Goal: Feedback & Contribution: Leave review/rating

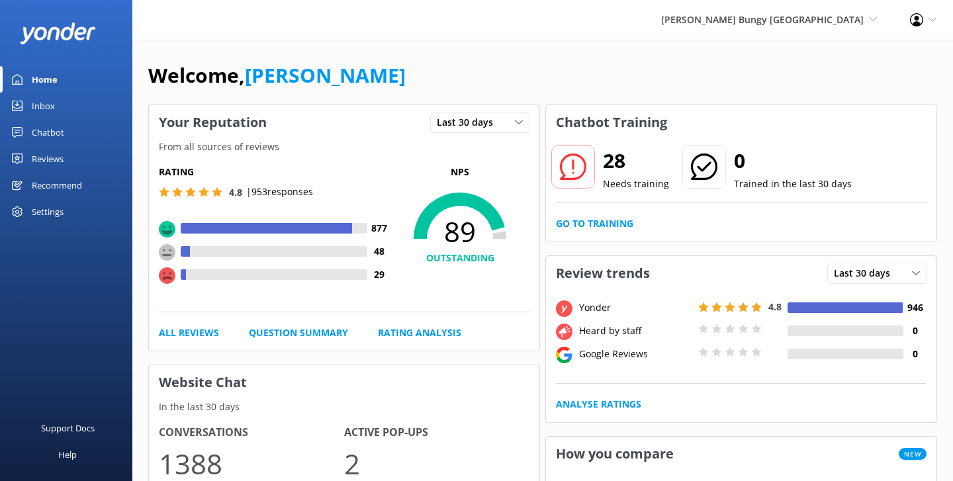
click at [562, 83] on div "Welcome, [PERSON_NAME]" at bounding box center [542, 82] width 789 height 45
click at [497, 71] on div "Welcome, [PERSON_NAME]" at bounding box center [542, 82] width 789 height 45
click at [416, 68] on div "Welcome, [PERSON_NAME]" at bounding box center [542, 82] width 789 height 45
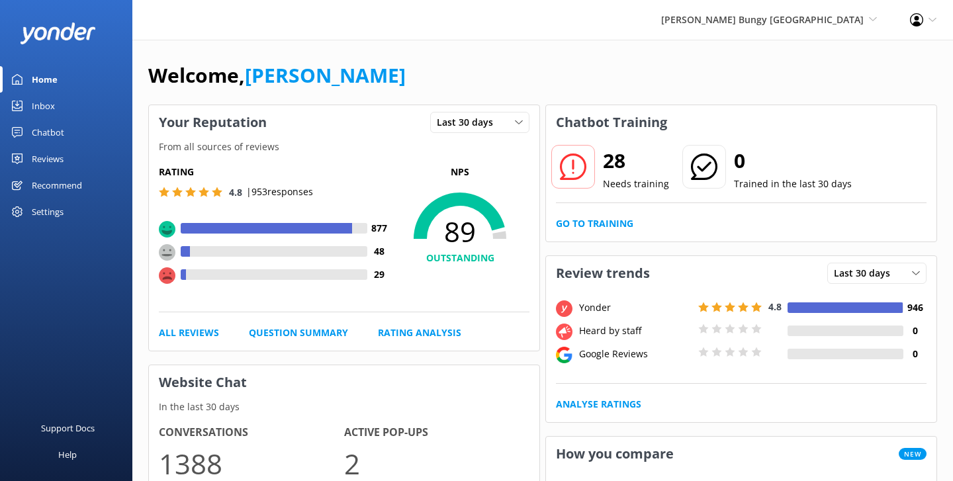
click at [427, 83] on div "Welcome, [PERSON_NAME]" at bounding box center [542, 82] width 789 height 45
click at [46, 126] on div "Chatbot" at bounding box center [48, 132] width 32 height 26
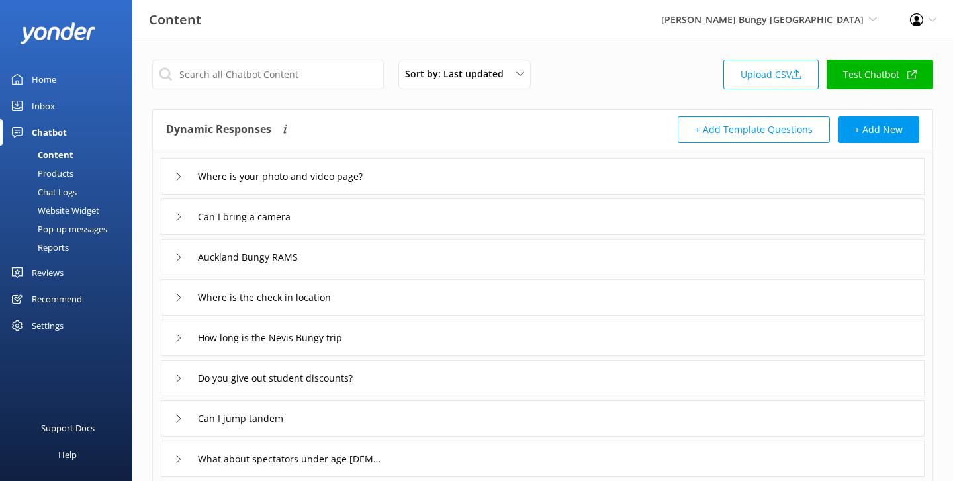
click at [173, 171] on div "Where is your photo and video page?" at bounding box center [543, 176] width 764 height 36
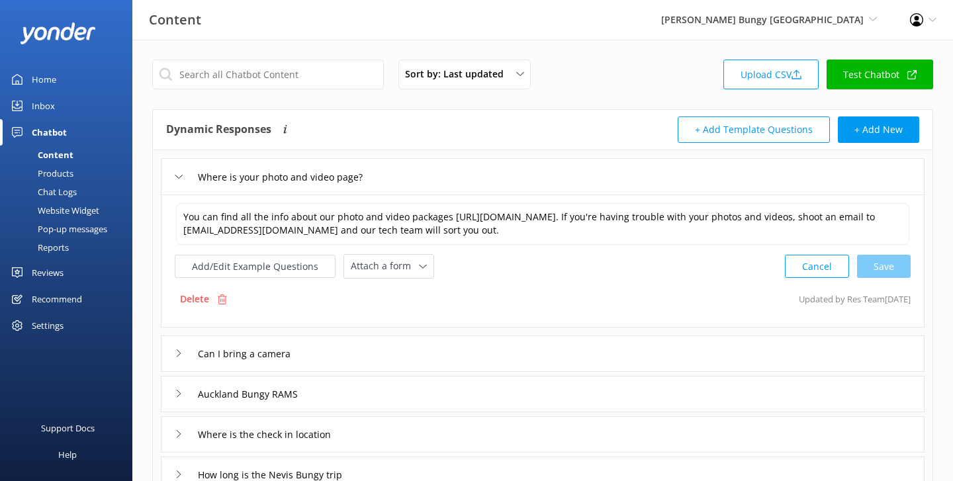
scroll to position [95, 0]
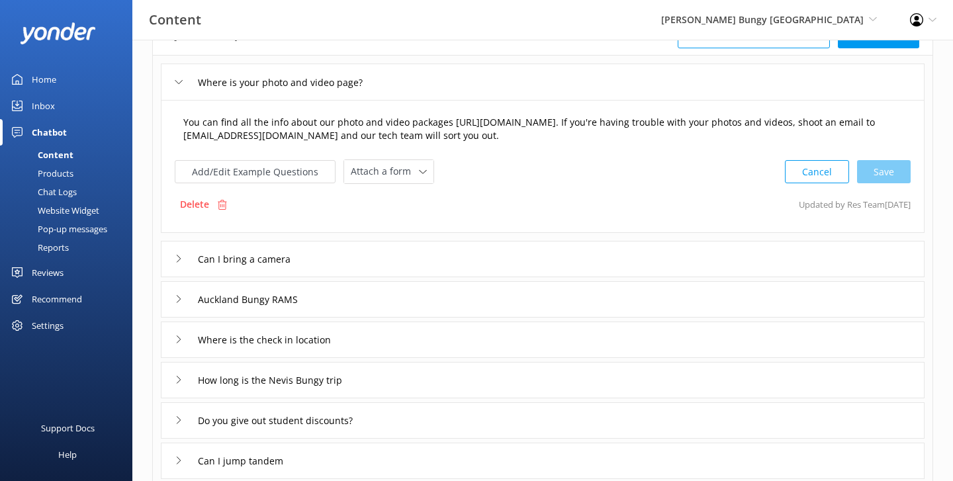
click at [507, 138] on textarea "You can find all the info about our photo and video packages [URL][DOMAIN_NAME]…" at bounding box center [542, 130] width 733 height 42
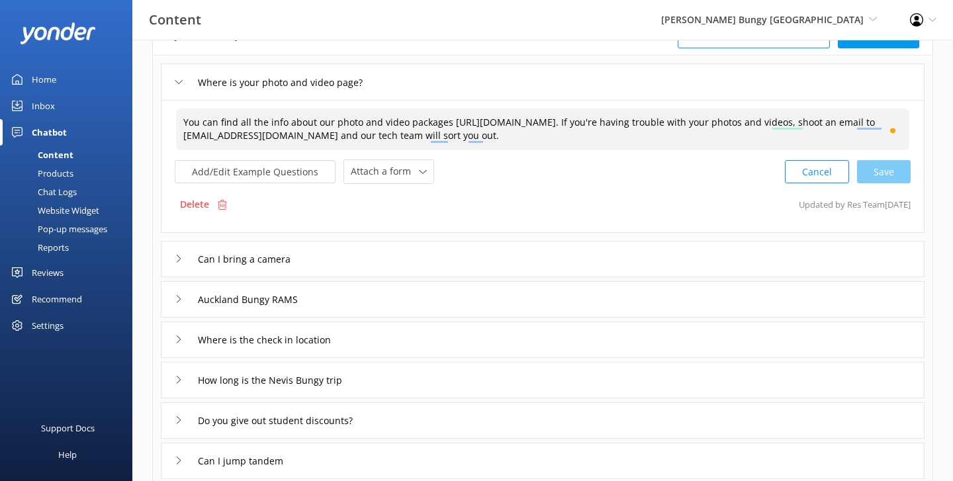
click at [179, 76] on div "Where is your photo and video page?" at bounding box center [275, 82] width 201 height 22
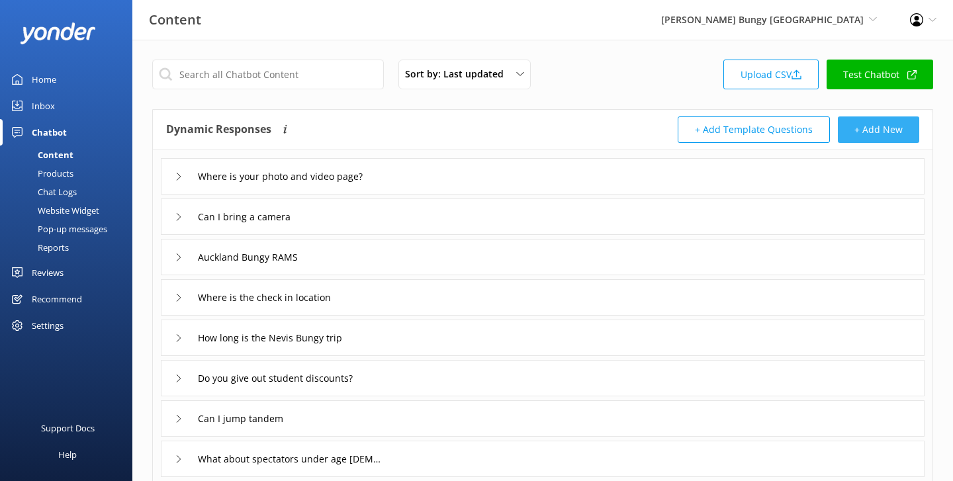
click at [875, 133] on button "+ Add New" at bounding box center [878, 129] width 81 height 26
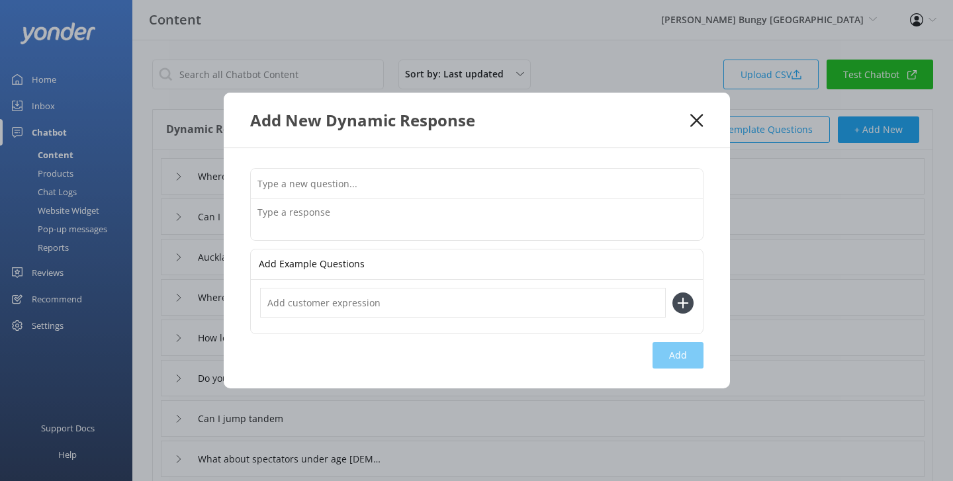
click at [699, 125] on icon at bounding box center [696, 120] width 13 height 13
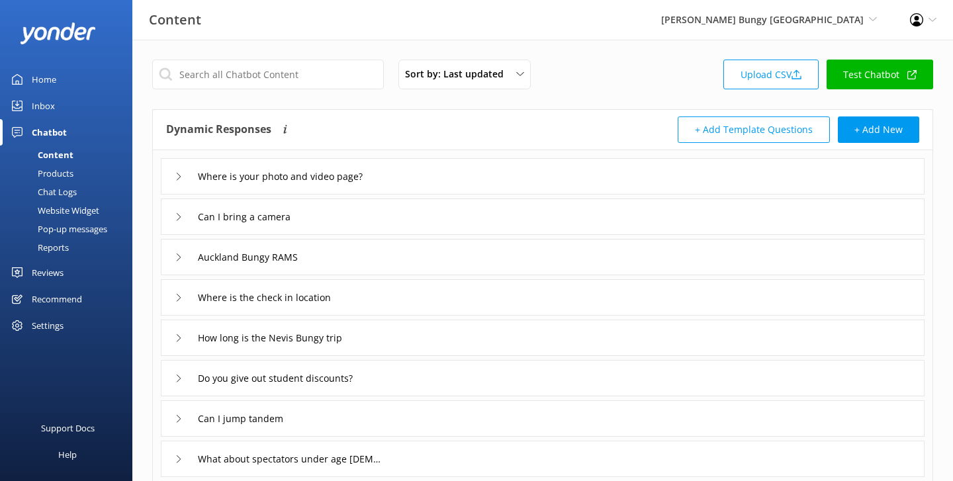
click at [66, 195] on div "Chat Logs" at bounding box center [42, 192] width 69 height 19
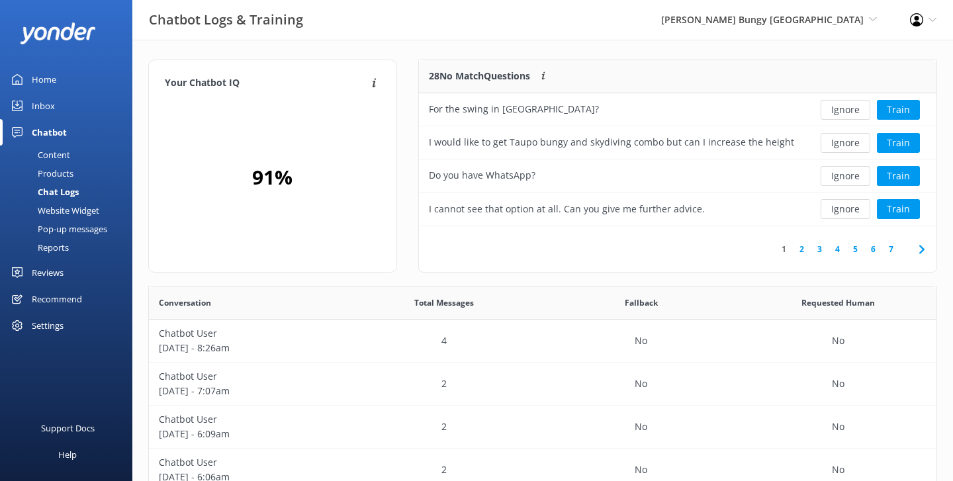
scroll to position [464, 787]
drag, startPoint x: 427, startPoint y: 73, endPoint x: 538, endPoint y: 77, distance: 110.6
click at [538, 77] on div "28 No Match Questions Customers sometimes ask questions that don't fully match …" at bounding box center [611, 76] width 385 height 33
click at [512, 58] on div "Your Chatbot IQ Your Chatbot IQ is the percentage of trained FAQs against untra…" at bounding box center [542, 431] width 820 height 783
click at [47, 79] on div "Home" at bounding box center [44, 79] width 24 height 26
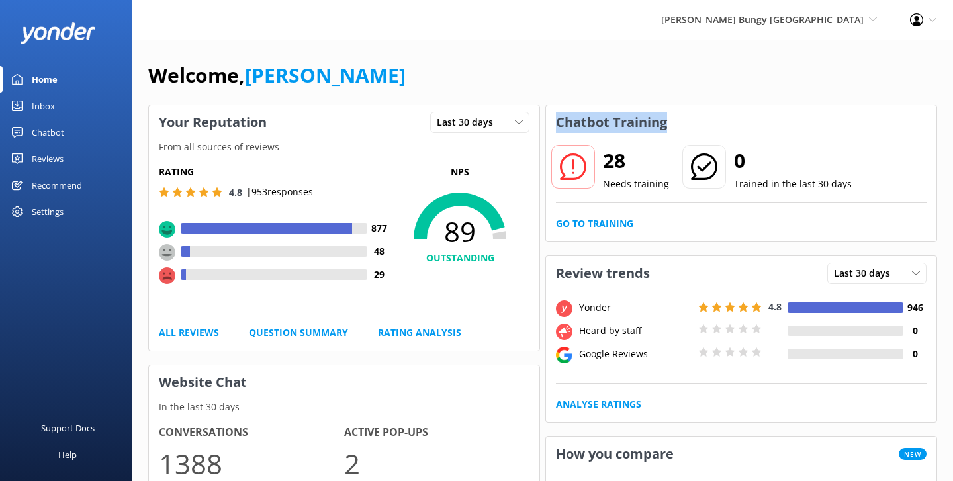
drag, startPoint x: 683, startPoint y: 126, endPoint x: 550, endPoint y: 118, distance: 133.2
click at [550, 118] on div "Chatbot Training" at bounding box center [741, 122] width 390 height 34
click at [593, 105] on h3 "Chatbot Training" at bounding box center [611, 122] width 131 height 34
click at [575, 220] on link "Go to Training" at bounding box center [594, 223] width 77 height 15
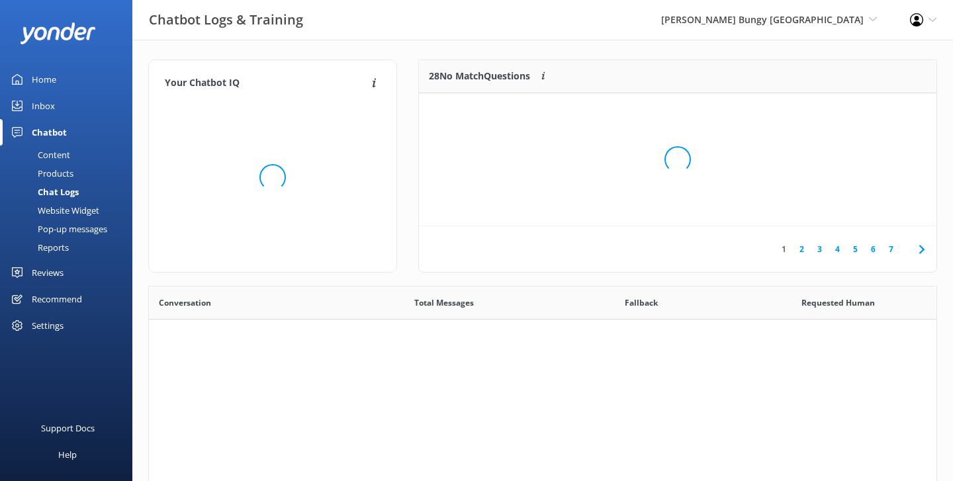
scroll to position [464, 787]
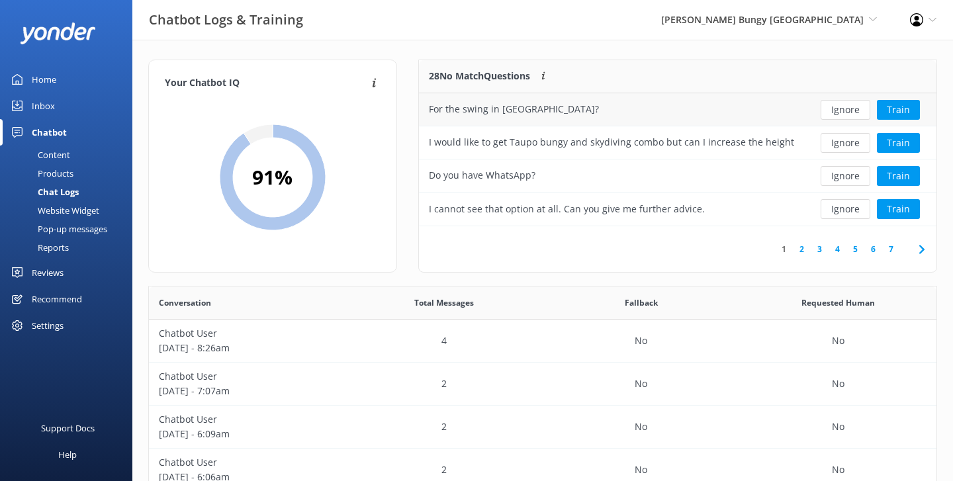
click at [660, 105] on div "For the swing in [GEOGRAPHIC_DATA]?" at bounding box center [611, 109] width 385 height 33
click at [894, 103] on button "Train" at bounding box center [898, 110] width 43 height 20
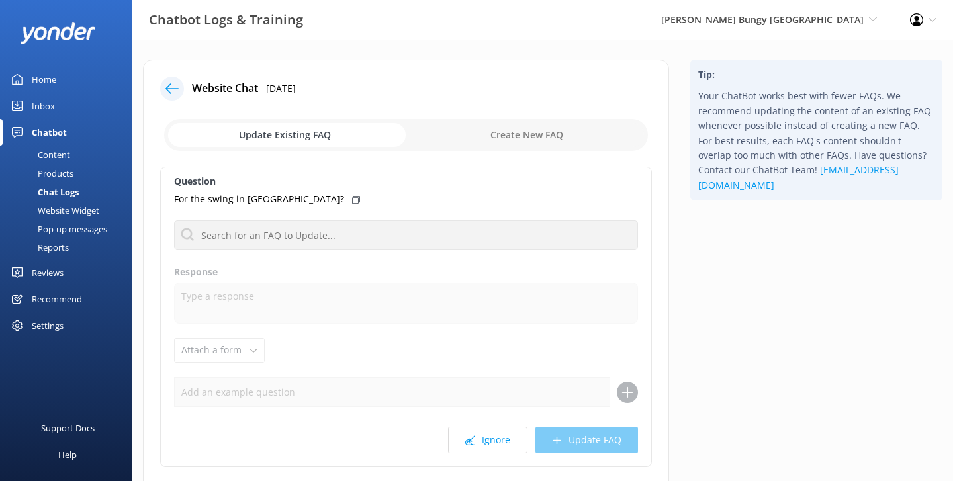
click at [177, 82] on icon at bounding box center [171, 88] width 13 height 13
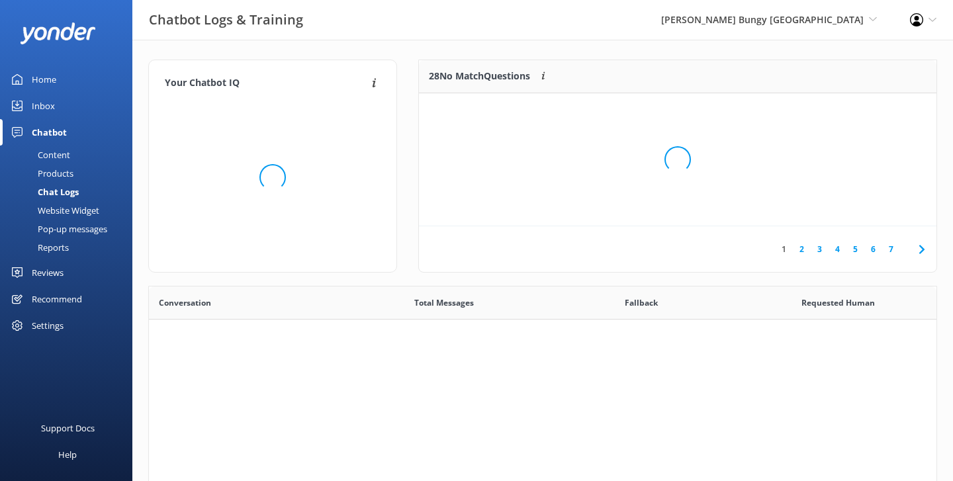
scroll to position [464, 787]
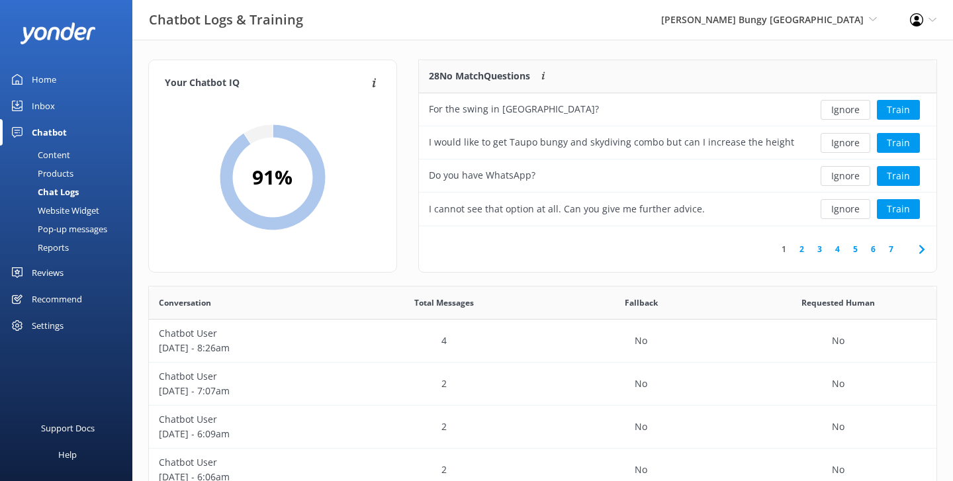
click at [75, 244] on link "Reports" at bounding box center [70, 247] width 124 height 19
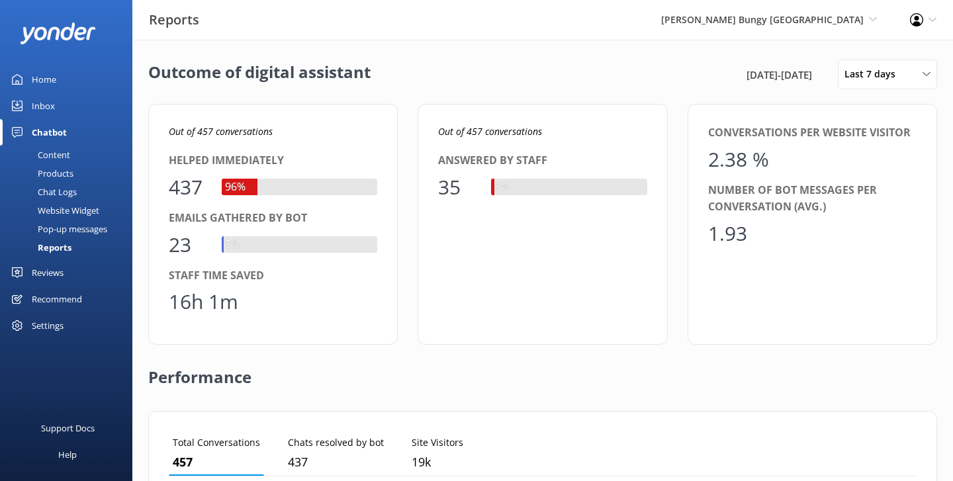
scroll to position [133, 748]
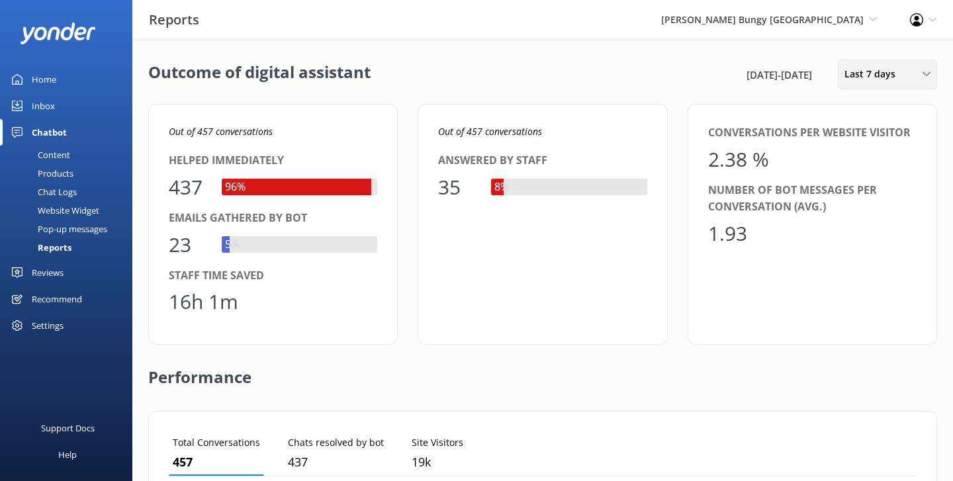
click at [841, 77] on div "Last 7 days" at bounding box center [887, 74] width 93 height 15
click at [854, 124] on link "Last 30 days" at bounding box center [897, 132] width 118 height 26
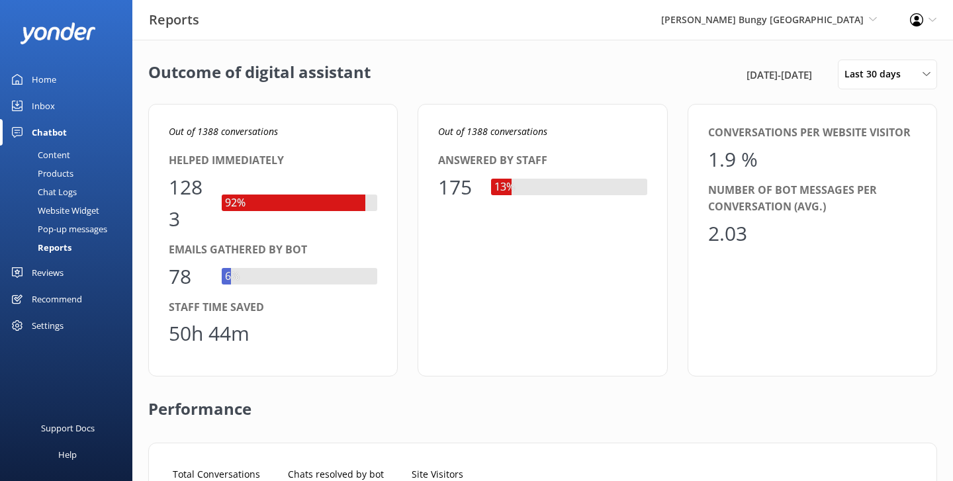
drag, startPoint x: 682, startPoint y: 71, endPoint x: 810, endPoint y: 70, distance: 128.4
click at [810, 70] on div "Outcome of digital assistant [DATE] - [DATE] Last 30 days Last 7 days Last 30 d…" at bounding box center [542, 75] width 789 height 30
click at [810, 70] on span "[DATE] - [DATE]" at bounding box center [779, 75] width 66 height 16
click at [862, 71] on span "Last 30 days" at bounding box center [876, 74] width 64 height 15
click at [676, 77] on div "Outcome of digital assistant [DATE] - [DATE] Last 30 days Last 7 days Last 30 d…" at bounding box center [542, 75] width 789 height 30
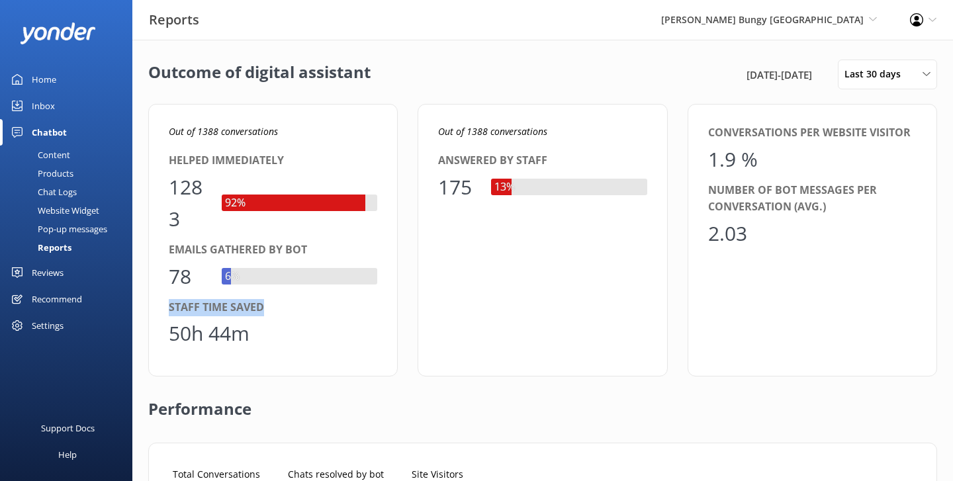
drag, startPoint x: 277, startPoint y: 310, endPoint x: 157, endPoint y: 308, distance: 119.1
click at [157, 308] on div "Out of 1388 conversations Helped immediately 1283 92% Emails gathered by bot 78…" at bounding box center [272, 240] width 249 height 273
click at [212, 308] on div "Staff time saved" at bounding box center [273, 307] width 208 height 17
drag, startPoint x: 273, startPoint y: 306, endPoint x: 151, endPoint y: 299, distance: 121.9
click at [151, 299] on div "Out of 1388 conversations Helped immediately 1283 92% Emails gathered by bot 78…" at bounding box center [272, 240] width 249 height 273
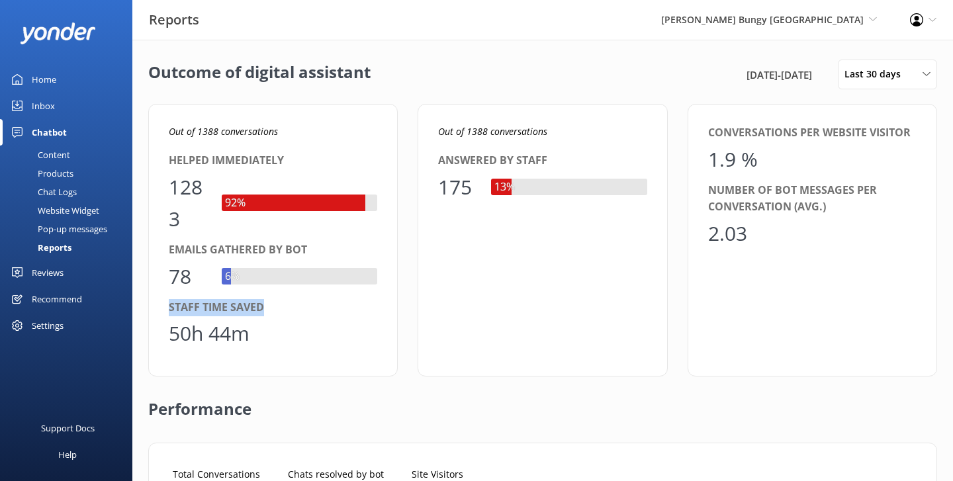
click at [232, 300] on div "Staff time saved" at bounding box center [273, 307] width 208 height 17
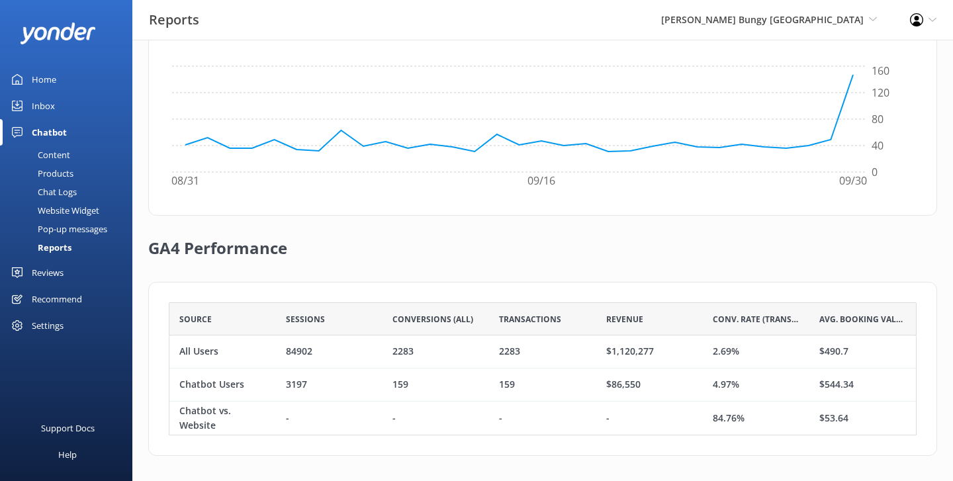
scroll to position [473, 0]
drag, startPoint x: 296, startPoint y: 249, endPoint x: 139, endPoint y: 245, distance: 157.5
click at [139, 245] on div "Outcome of digital assistant [DATE] - [DATE] Last 30 days Last 7 days Last 30 d…" at bounding box center [542, 24] width 820 height 914
click at [222, 245] on h2 "GA4 Performance" at bounding box center [217, 240] width 139 height 53
drag, startPoint x: 234, startPoint y: 347, endPoint x: 176, endPoint y: 347, distance: 58.2
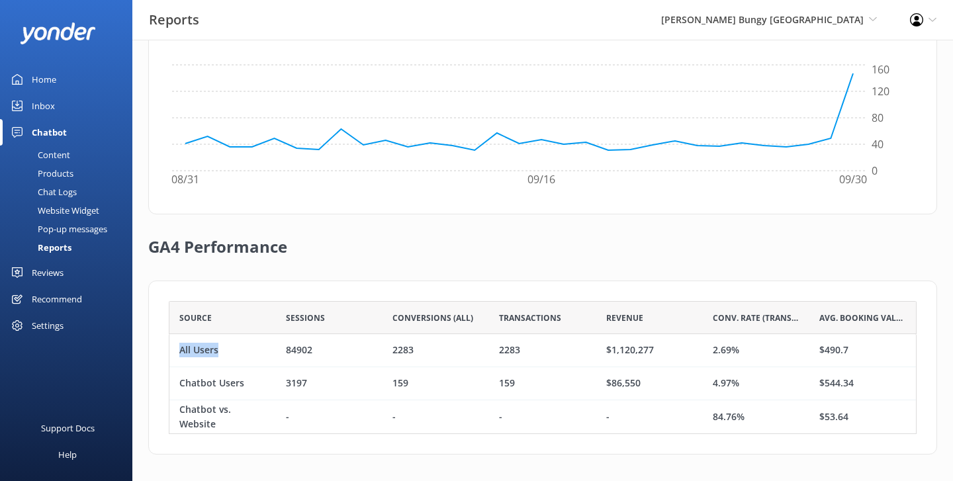
click at [176, 347] on div "All Users" at bounding box center [222, 350] width 107 height 33
click at [261, 293] on div "Source Sessions Conversions (All) Transactions Revenue Conv. Rate (Transactions…" at bounding box center [542, 368] width 789 height 174
drag, startPoint x: 742, startPoint y: 346, endPoint x: 709, endPoint y: 344, distance: 32.5
click at [709, 344] on div "2.69%" at bounding box center [756, 350] width 107 height 33
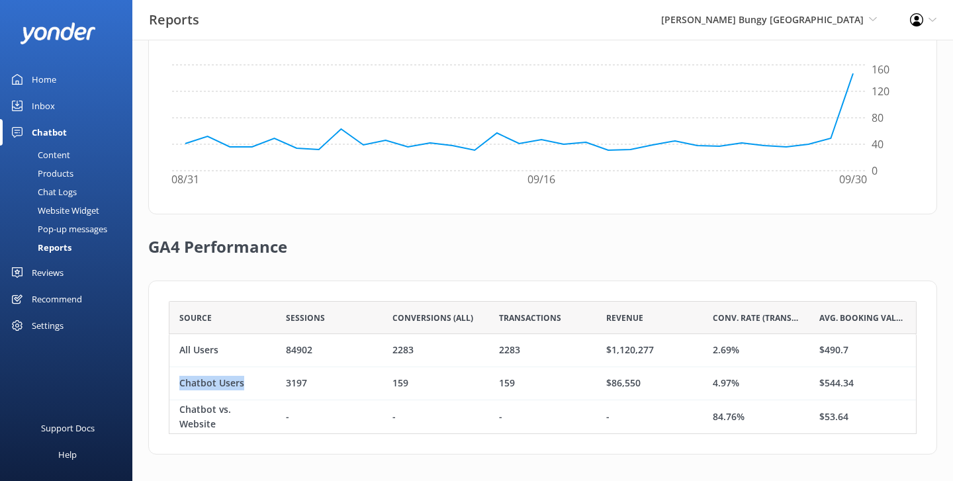
drag, startPoint x: 256, startPoint y: 384, endPoint x: 171, endPoint y: 381, distance: 85.4
click at [171, 381] on div "Chatbot Users" at bounding box center [222, 383] width 107 height 33
click at [183, 384] on div "Chatbot Users" at bounding box center [211, 383] width 65 height 15
drag, startPoint x: 750, startPoint y: 385, endPoint x: 712, endPoint y: 386, distance: 38.4
click at [712, 386] on div "4.97%" at bounding box center [756, 383] width 107 height 33
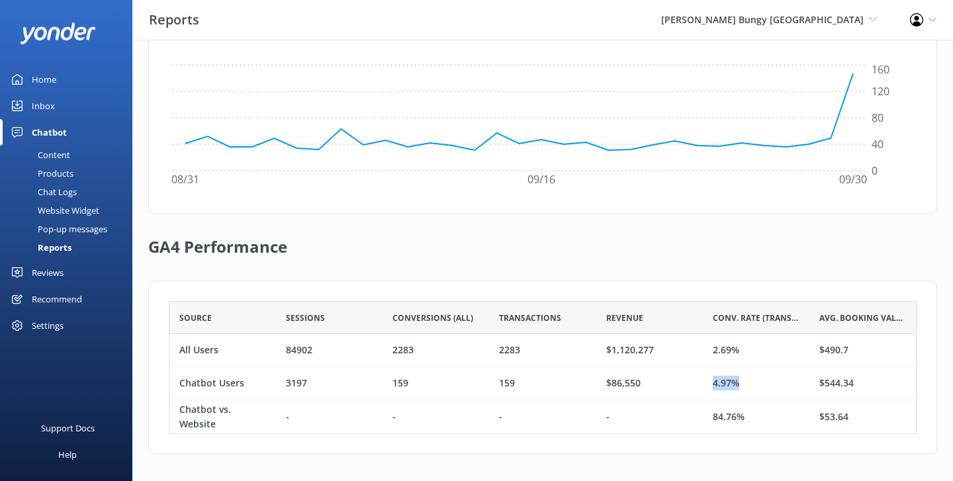
click at [713, 386] on div "4.97%" at bounding box center [726, 383] width 26 height 15
drag, startPoint x: 755, startPoint y: 420, endPoint x: 703, endPoint y: 412, distance: 52.2
click at [703, 412] on div "84.76%" at bounding box center [756, 416] width 107 height 33
click at [697, 412] on div "-" at bounding box center [649, 416] width 107 height 33
drag, startPoint x: 748, startPoint y: 413, endPoint x: 682, endPoint y: 411, distance: 66.2
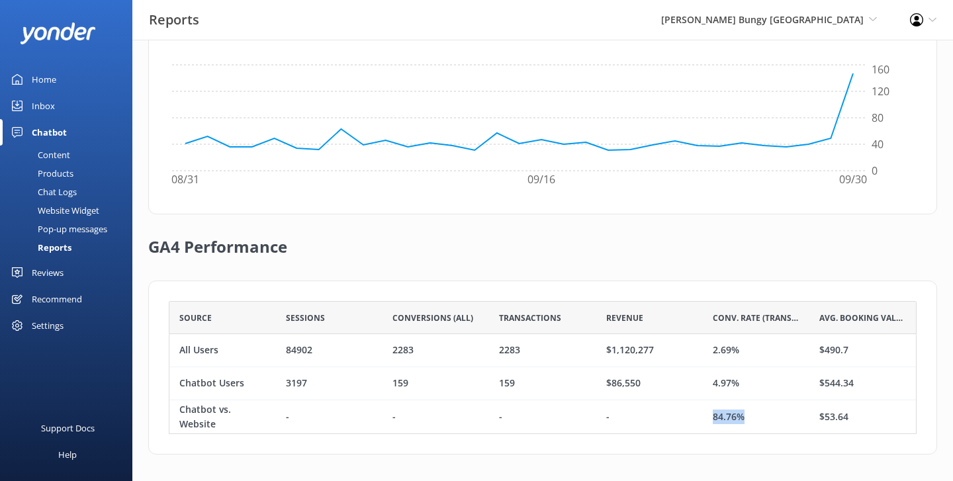
click at [682, 411] on div "Chatbot vs. Website - - - - 84.76% $53.64" at bounding box center [543, 416] width 748 height 33
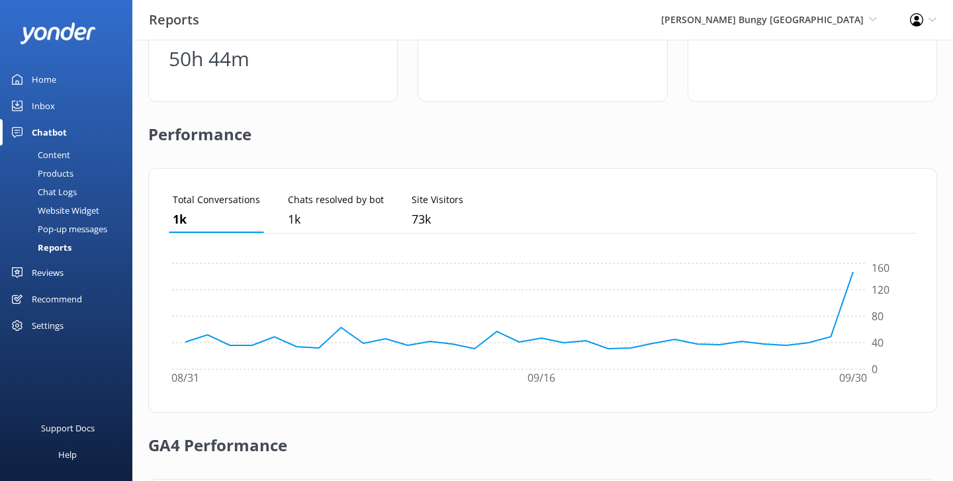
scroll to position [0, 0]
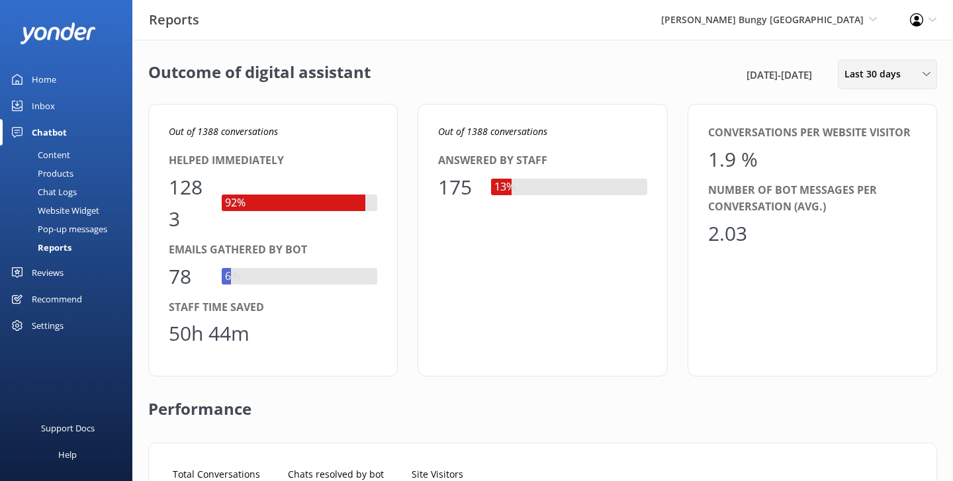
click at [868, 78] on span "Last 30 days" at bounding box center [876, 74] width 64 height 15
click at [866, 178] on link "Last 90 days" at bounding box center [897, 186] width 118 height 26
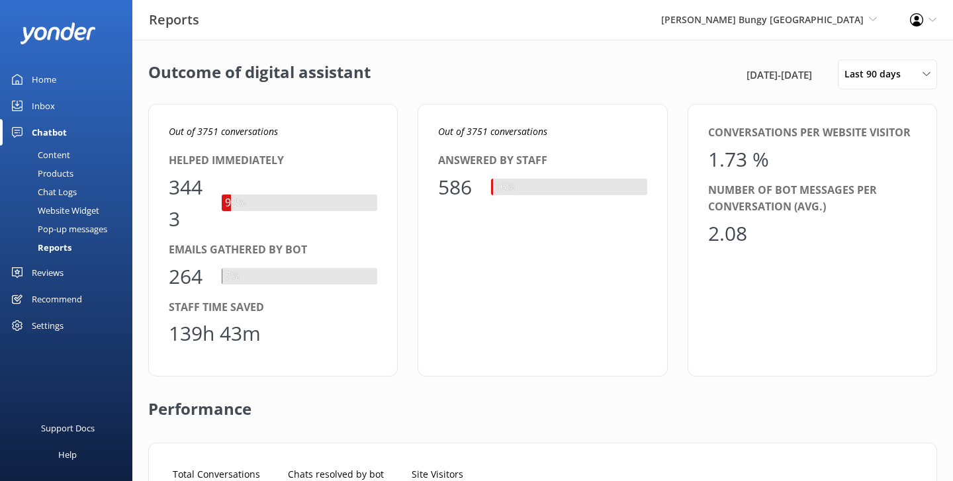
scroll to position [133, 748]
drag, startPoint x: 171, startPoint y: 304, endPoint x: 224, endPoint y: 308, distance: 53.1
click at [224, 308] on div "Staff time saved" at bounding box center [273, 307] width 208 height 17
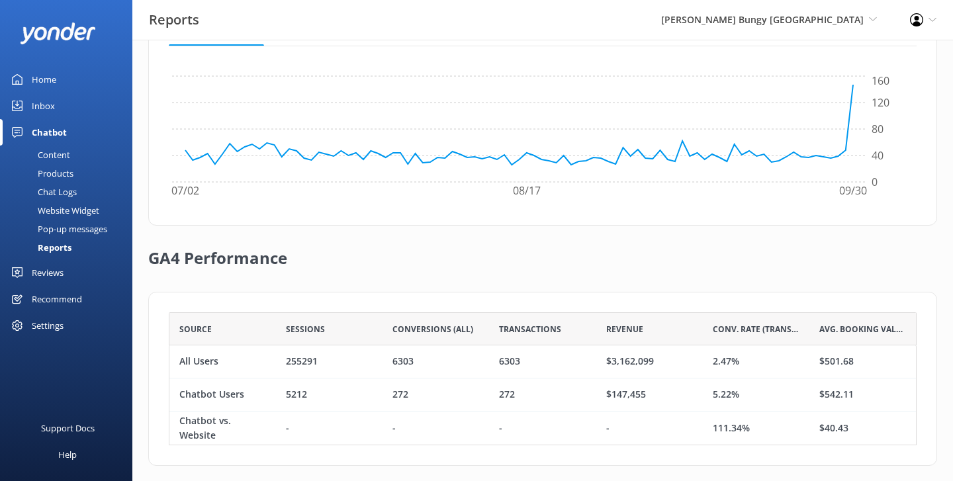
scroll to position [473, 0]
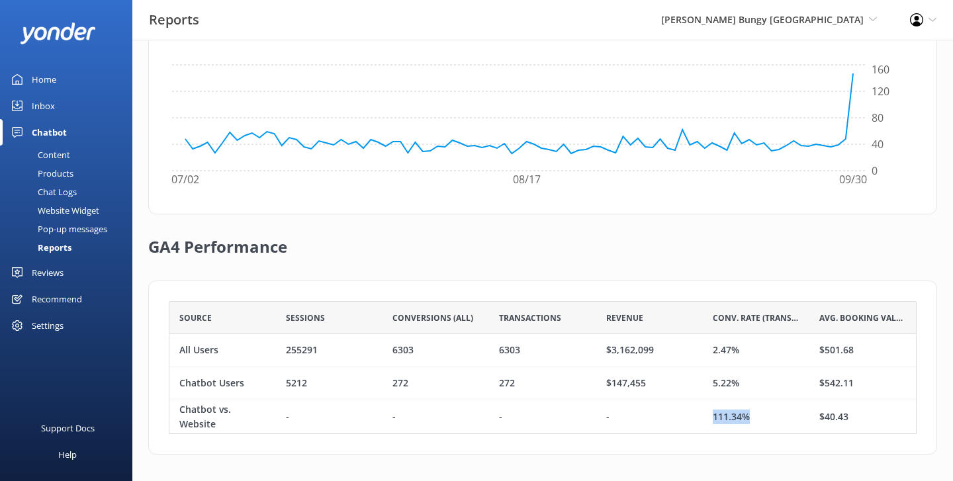
drag, startPoint x: 770, startPoint y: 420, endPoint x: 711, endPoint y: 417, distance: 59.6
click at [711, 417] on div "111.34%" at bounding box center [756, 416] width 107 height 33
click at [670, 418] on div "-" at bounding box center [649, 416] width 107 height 33
drag, startPoint x: 754, startPoint y: 389, endPoint x: 739, endPoint y: 386, distance: 14.9
click at [739, 386] on div "5.22%" at bounding box center [756, 383] width 107 height 33
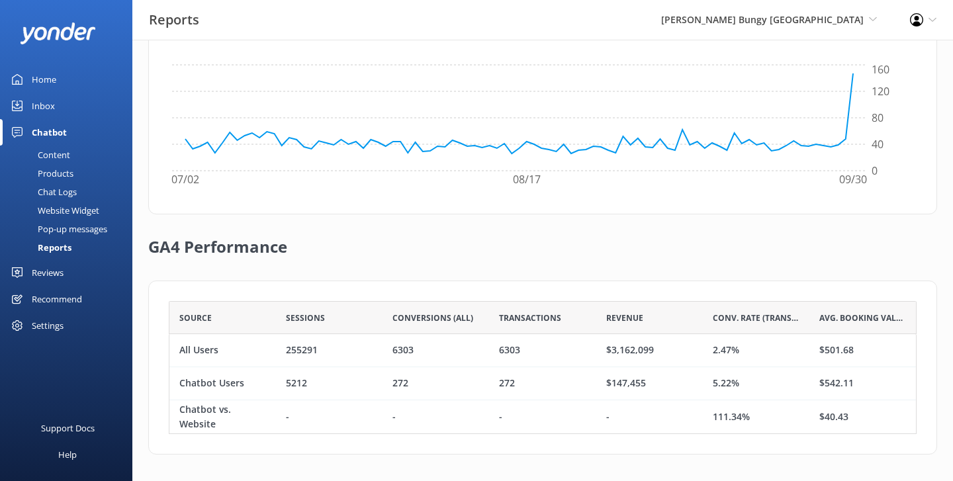
click at [52, 198] on div "Chat Logs" at bounding box center [42, 192] width 69 height 19
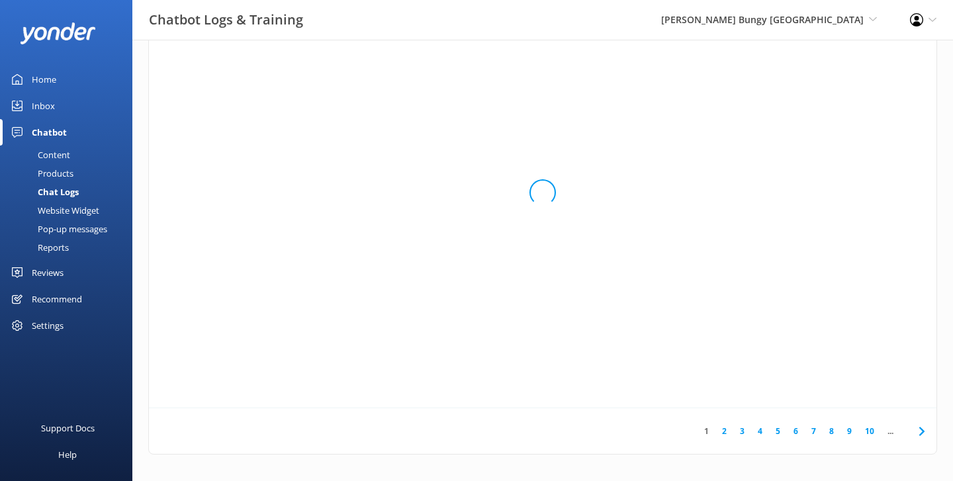
scroll to position [464, 787]
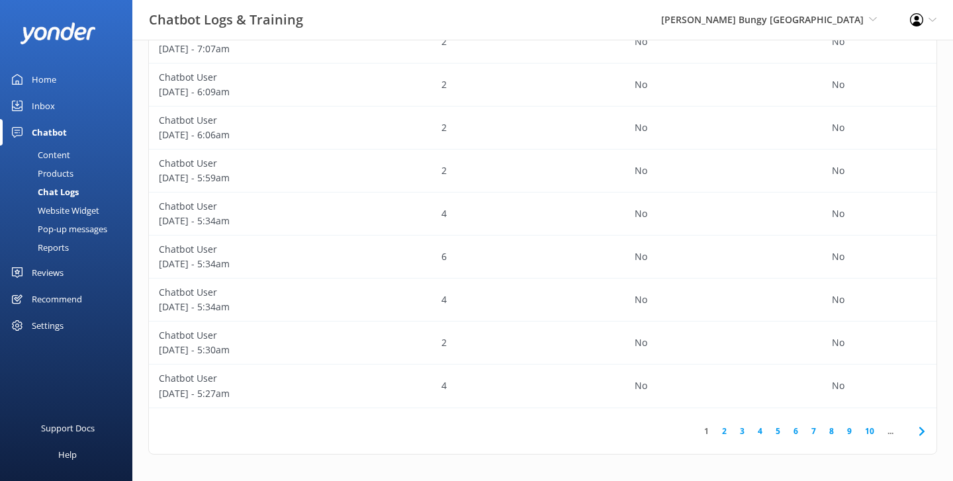
click at [52, 173] on div "Products" at bounding box center [41, 173] width 66 height 19
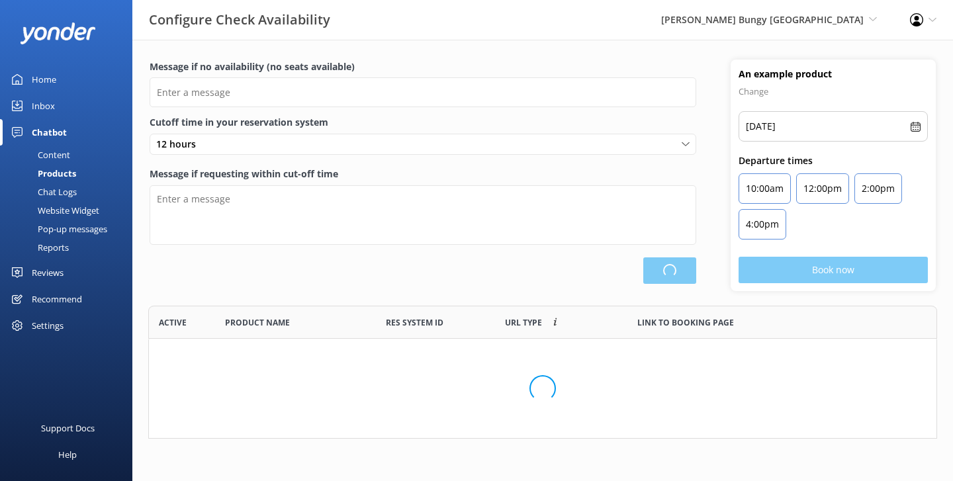
scroll to position [133, 789]
type input "There are no seats available, please check an alternative day"
type textarea "Our online booking system closes {hours} prior to departure. Please contact us …"
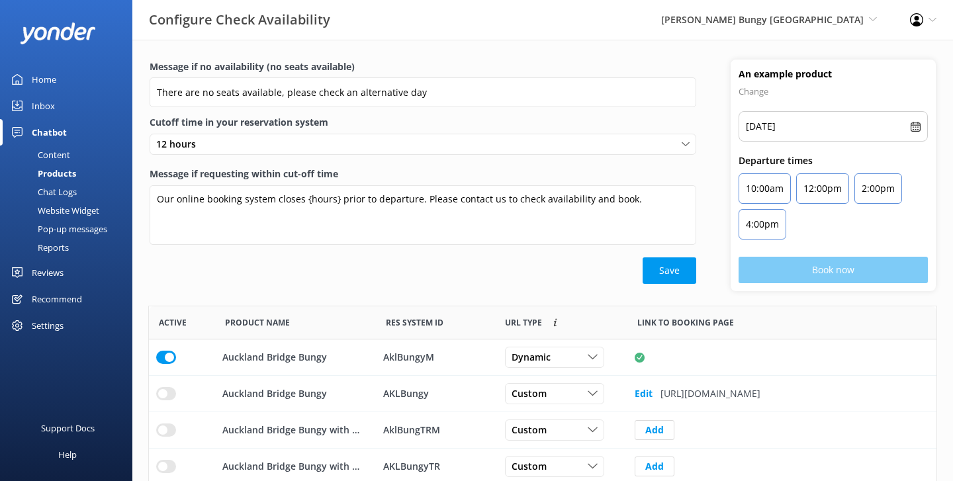
scroll to position [398, 787]
click at [54, 208] on div "Website Widget" at bounding box center [53, 210] width 91 height 19
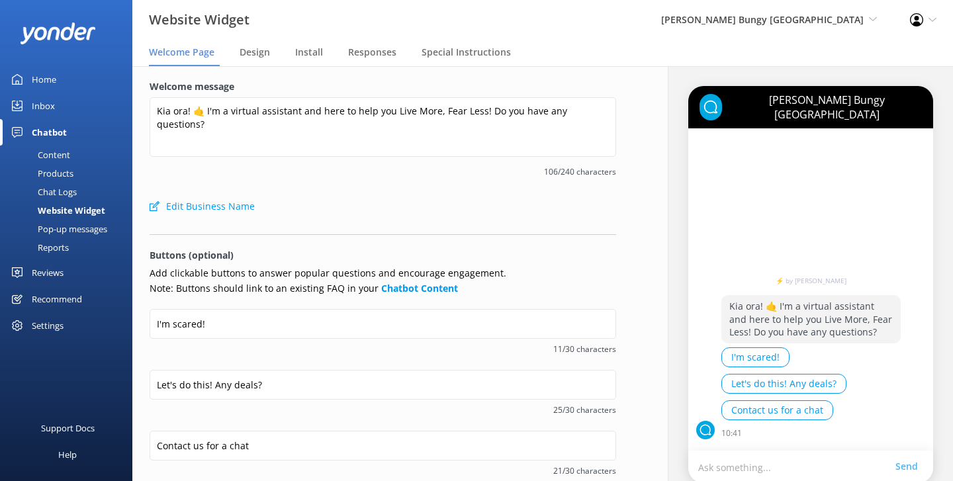
click at [52, 187] on div "Chat Logs" at bounding box center [42, 192] width 69 height 19
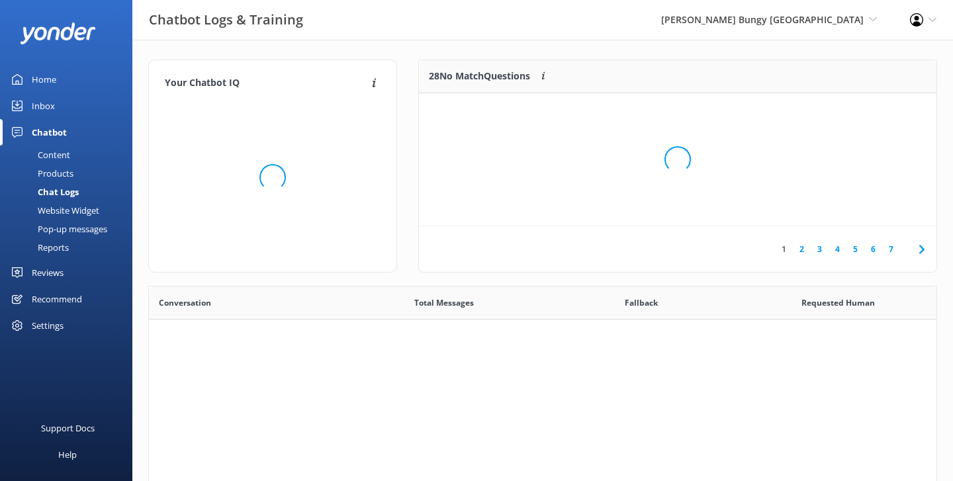
scroll to position [464, 787]
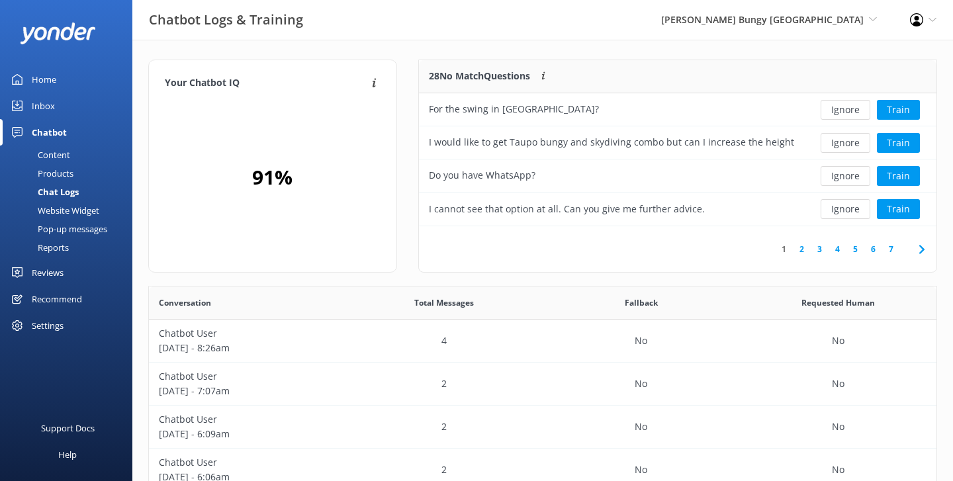
click at [60, 139] on div "Chatbot" at bounding box center [49, 132] width 35 height 26
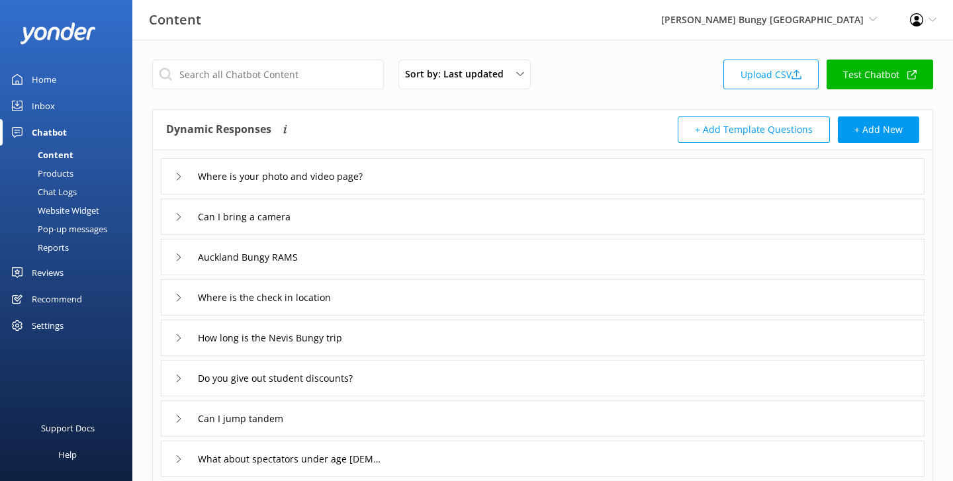
click at [634, 89] on div "Sort by: Last updated Title (A-Z) Last updated Upload CSV Test Chatbot" at bounding box center [542, 79] width 781 height 38
click at [54, 279] on div "Reviews" at bounding box center [48, 272] width 32 height 26
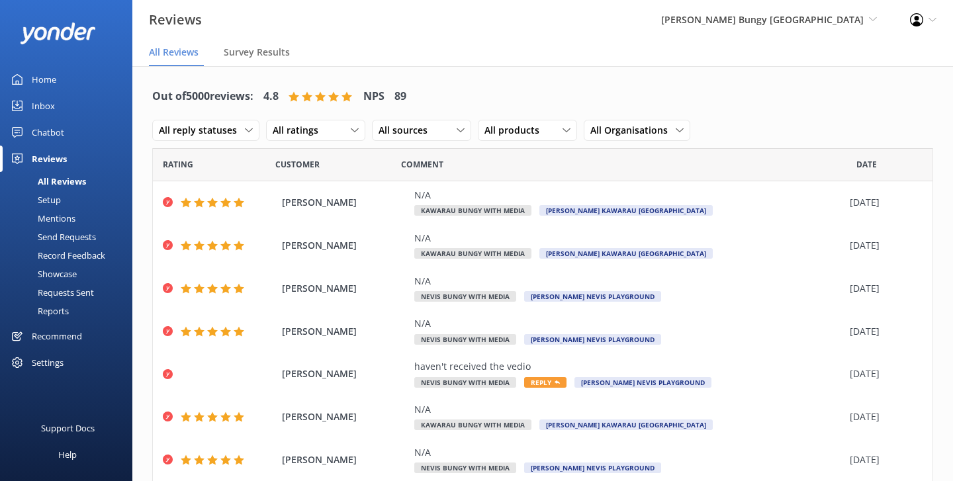
click at [490, 48] on nav "All Reviews Survey Results" at bounding box center [542, 53] width 820 height 26
click at [50, 236] on div "Send Requests" at bounding box center [52, 237] width 88 height 19
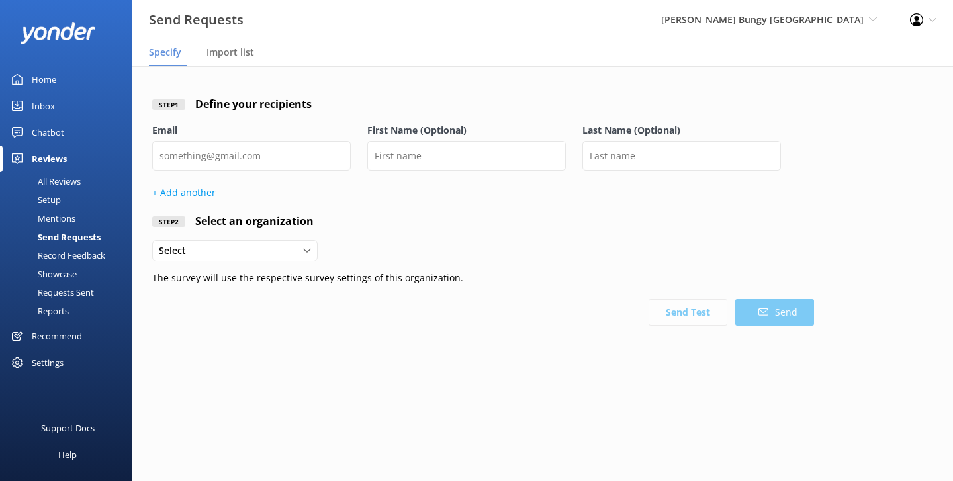
click at [56, 254] on div "Record Feedback" at bounding box center [56, 255] width 97 height 19
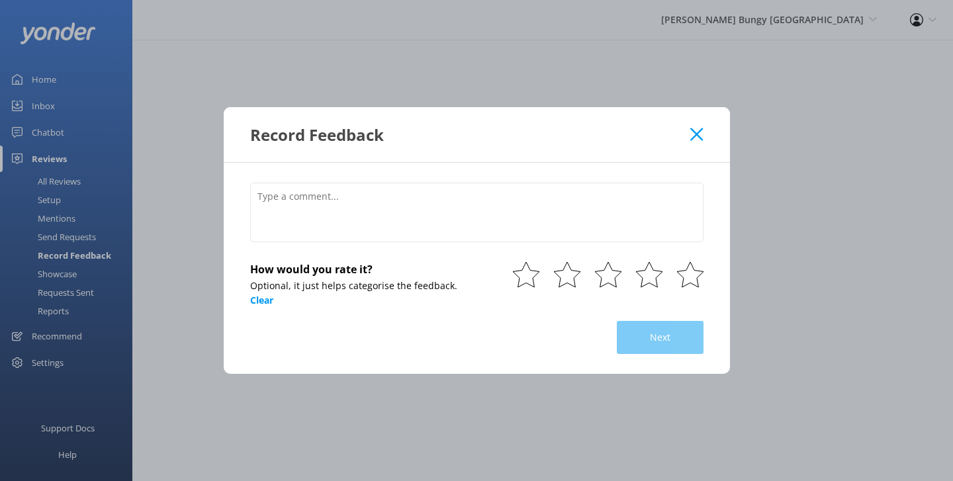
click at [689, 124] on div "Record Feedback" at bounding box center [470, 135] width 441 height 22
click at [693, 135] on icon at bounding box center [696, 134] width 13 height 13
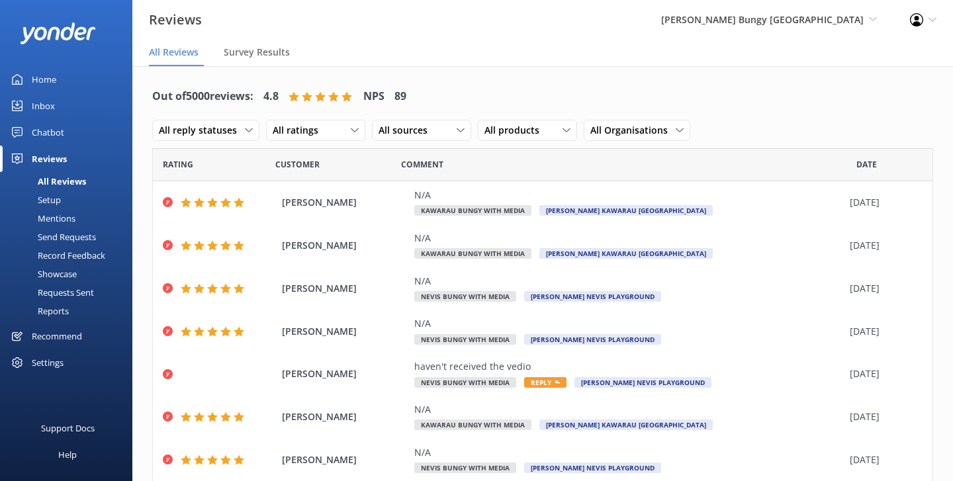
click at [44, 197] on div "Setup" at bounding box center [34, 200] width 53 height 19
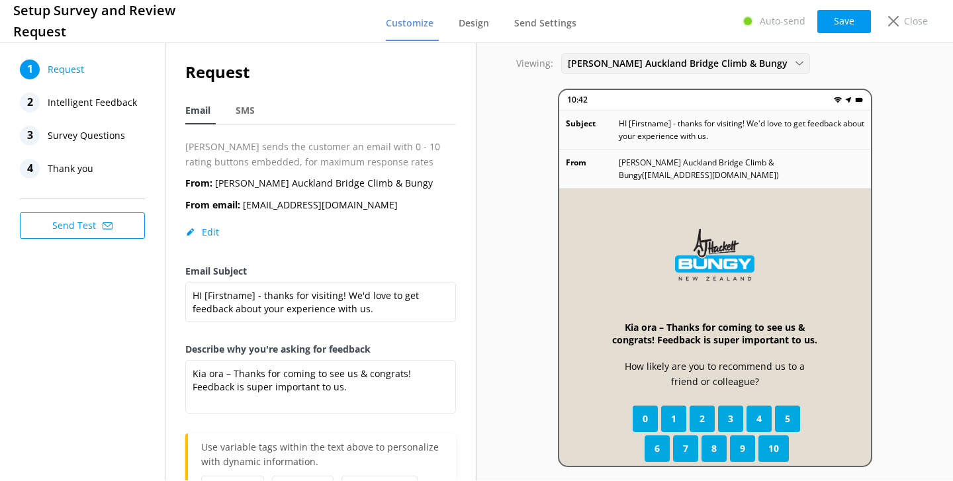
click at [686, 58] on span "[PERSON_NAME] Auckland Bridge Climb & Bungy" at bounding box center [682, 63] width 228 height 15
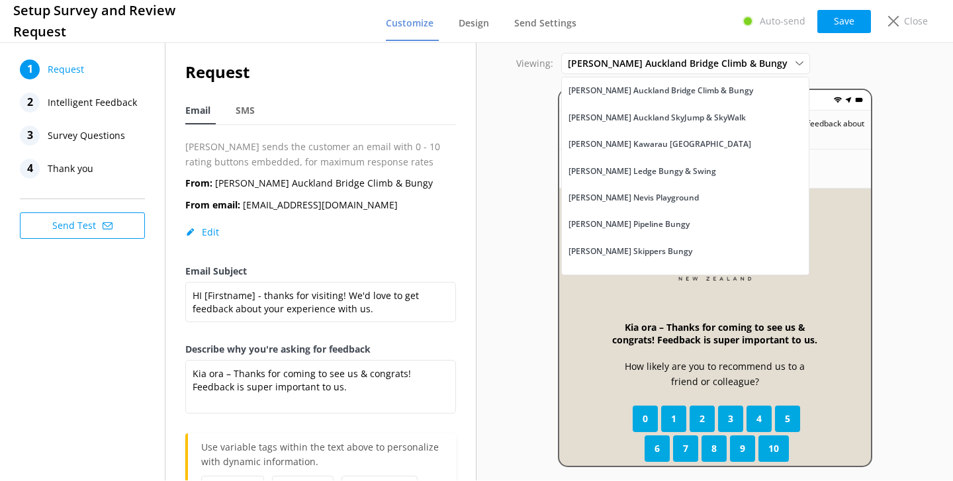
click at [533, 55] on div "Viewing: [PERSON_NAME] Auckland Bridge Climb & Bungy [PERSON_NAME] [GEOGRAPHIC_…" at bounding box center [714, 63] width 476 height 21
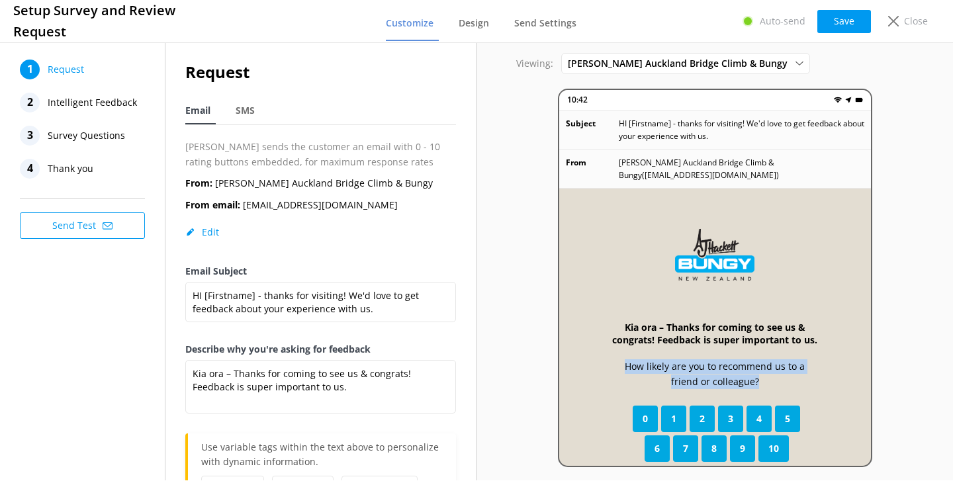
drag, startPoint x: 746, startPoint y: 370, endPoint x: 596, endPoint y: 346, distance: 152.7
click at [596, 346] on div "Kia ora – Thanks for coming to see us & congrats! Feedback is super important t…" at bounding box center [715, 377] width 312 height 376
click at [121, 110] on span "Intelligent Feedback" at bounding box center [92, 103] width 89 height 20
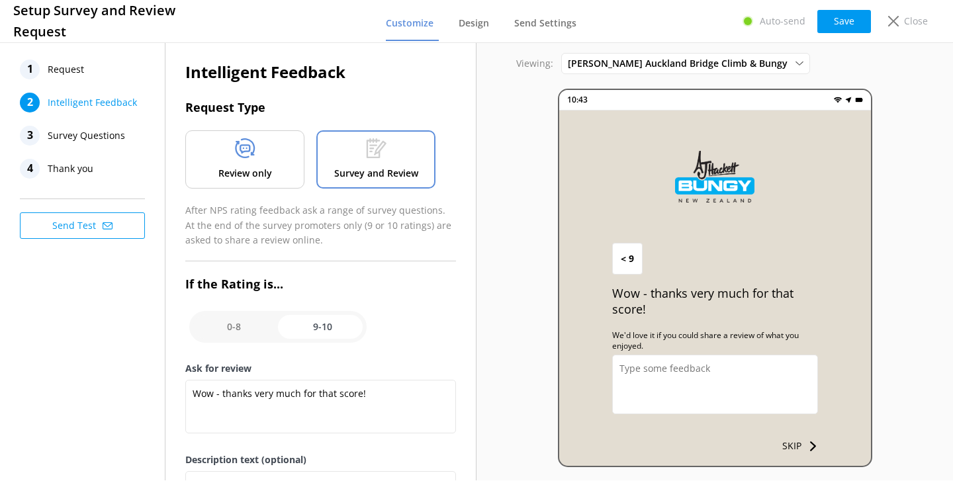
click at [259, 159] on div "Review only" at bounding box center [244, 159] width 119 height 58
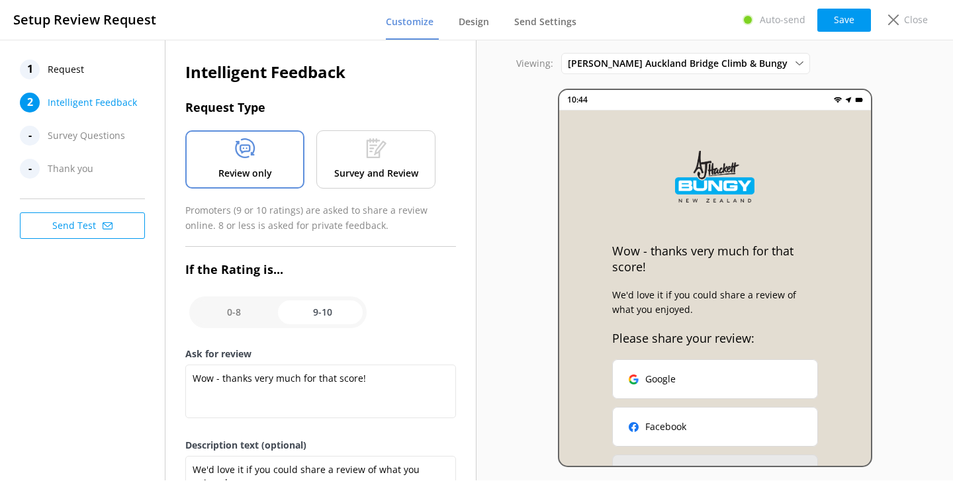
scroll to position [43, 0]
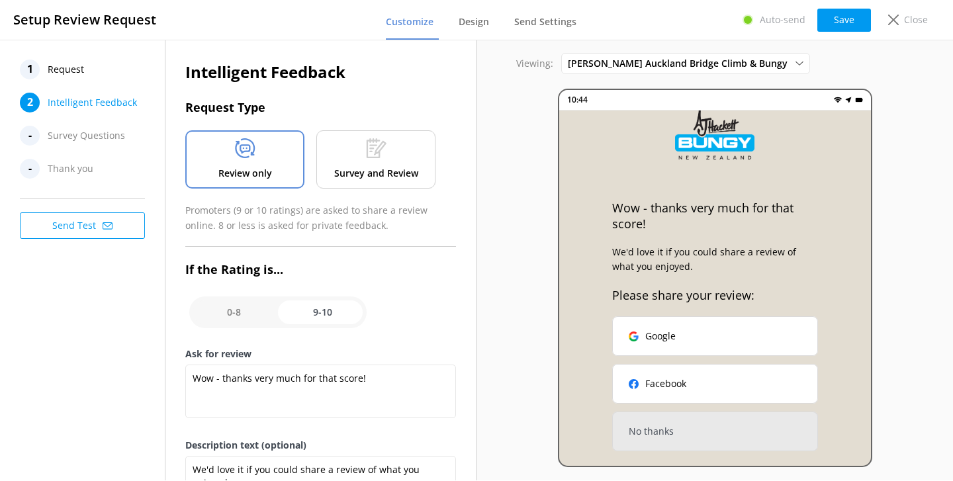
click at [414, 173] on p "Survey and Review" at bounding box center [376, 173] width 84 height 15
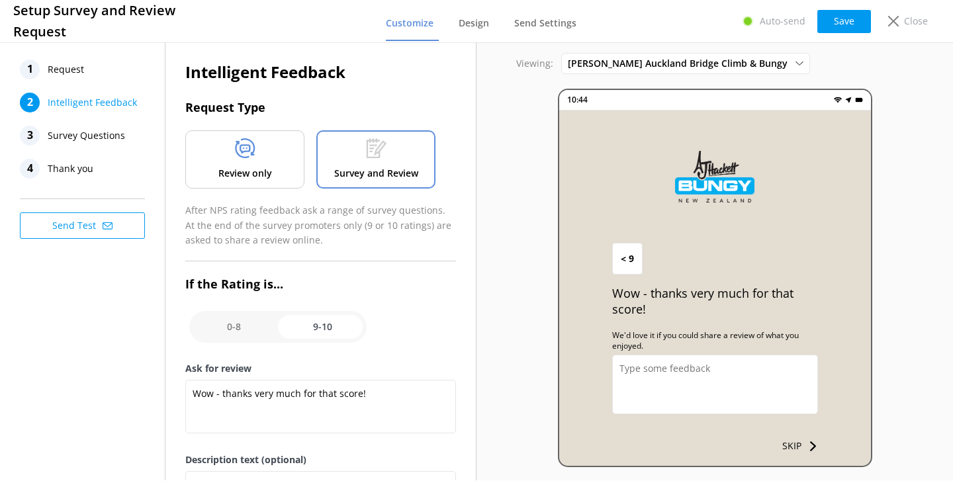
click at [123, 133] on div "3 Survey Questions" at bounding box center [86, 136] width 132 height 20
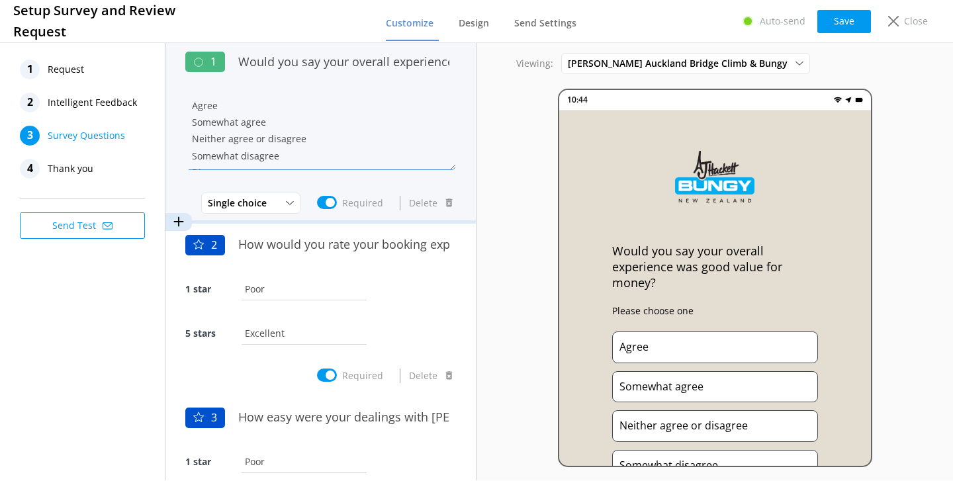
click at [382, 130] on textarea "Agree Somewhat agree Neither agree or disagree Somewhat disagree Disagree" at bounding box center [320, 130] width 271 height 79
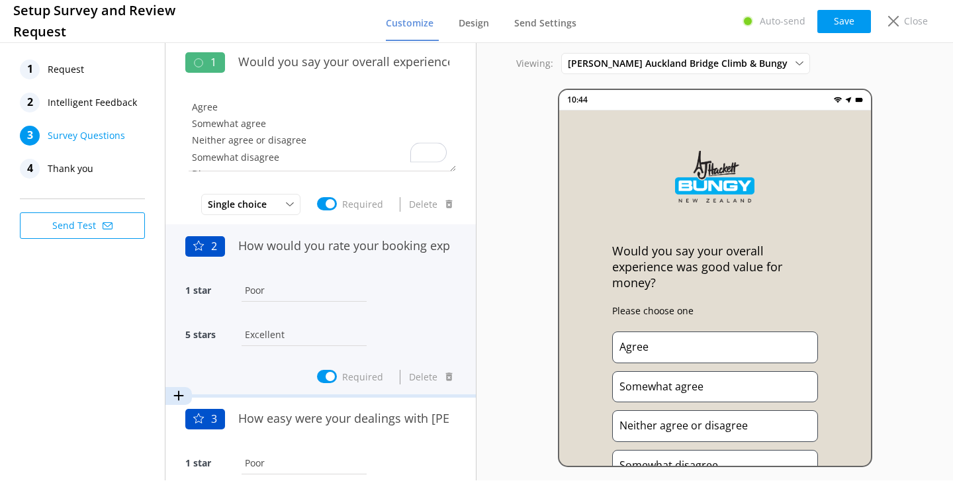
click at [383, 294] on div "1 star Poor" at bounding box center [320, 297] width 271 height 44
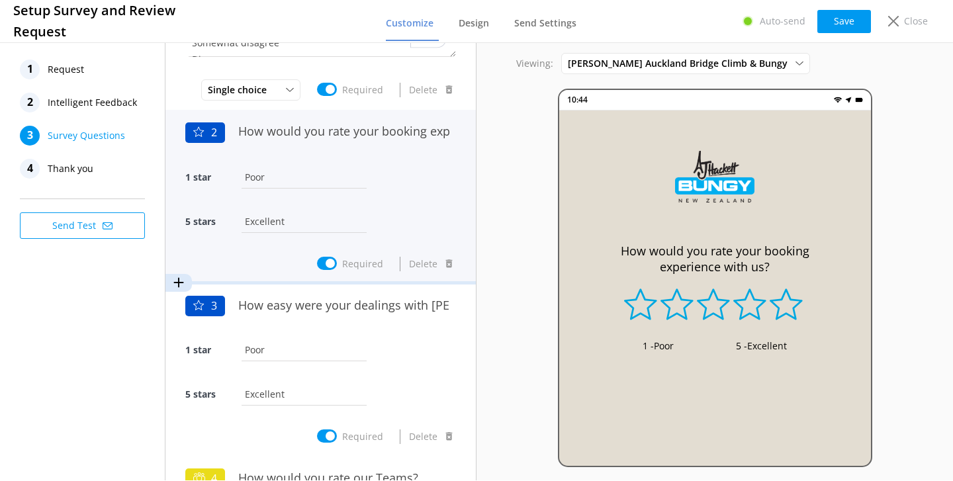
scroll to position [118, 0]
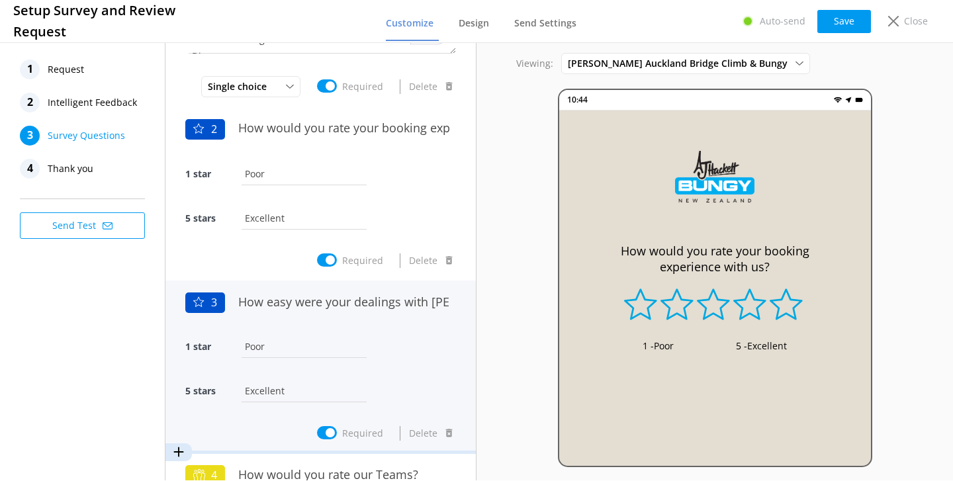
click at [384, 344] on div "1 star Poor" at bounding box center [320, 354] width 271 height 44
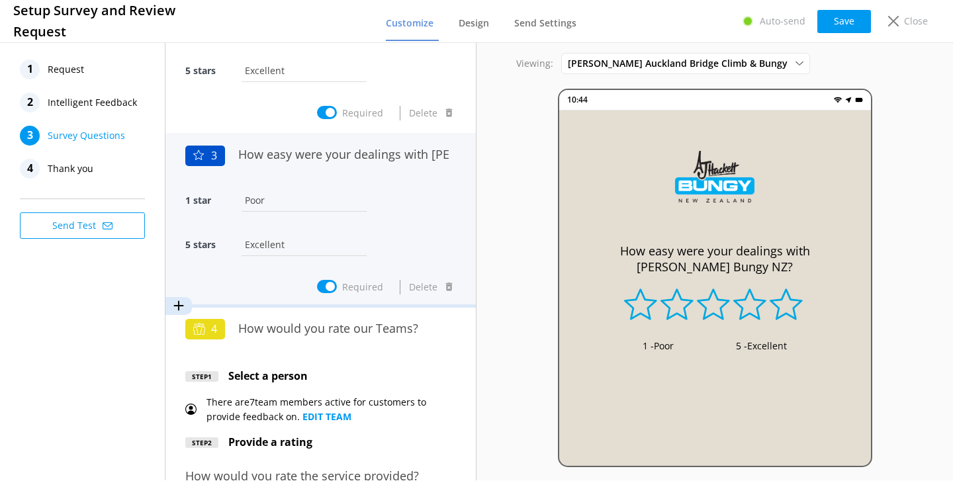
scroll to position [265, 0]
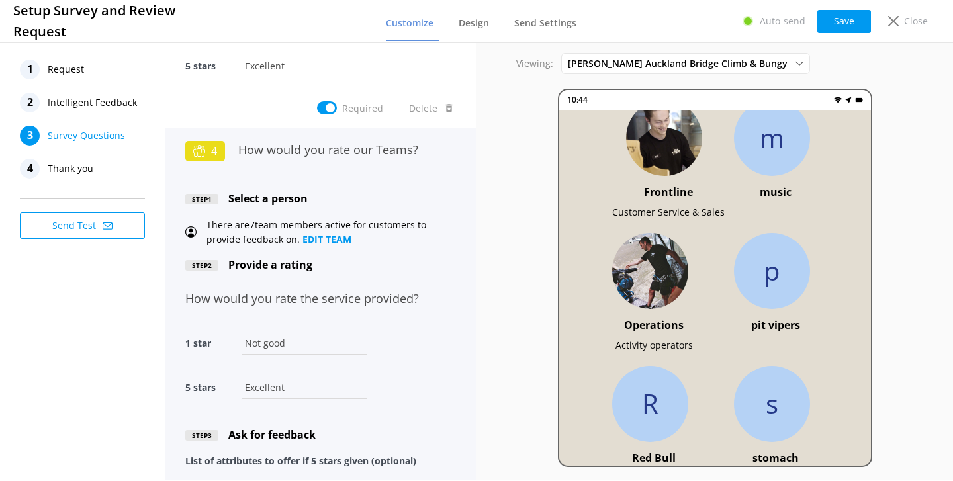
scroll to position [523, 0]
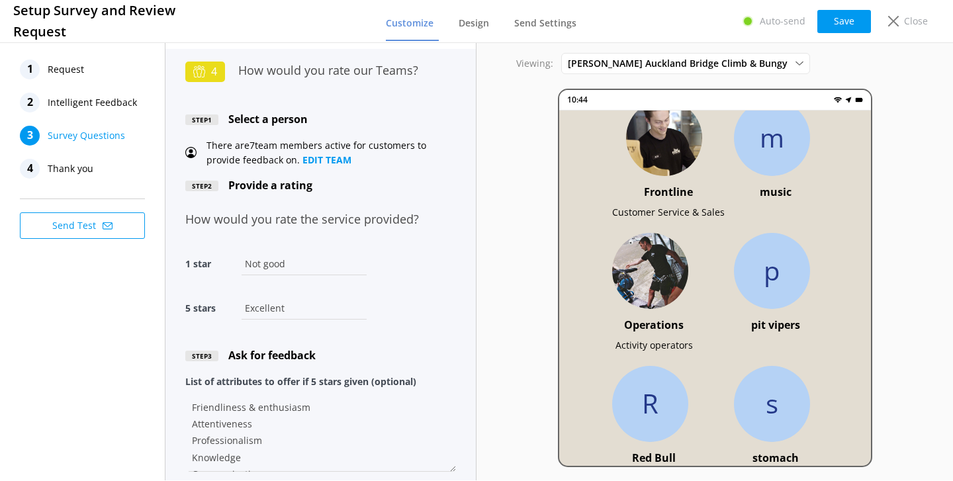
click at [371, 269] on div "1 star Not good" at bounding box center [320, 271] width 271 height 44
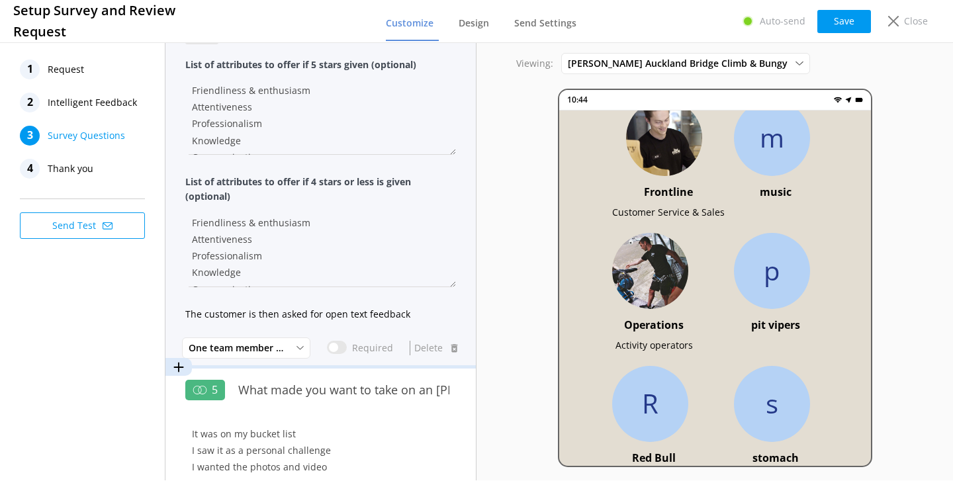
scroll to position [0, 0]
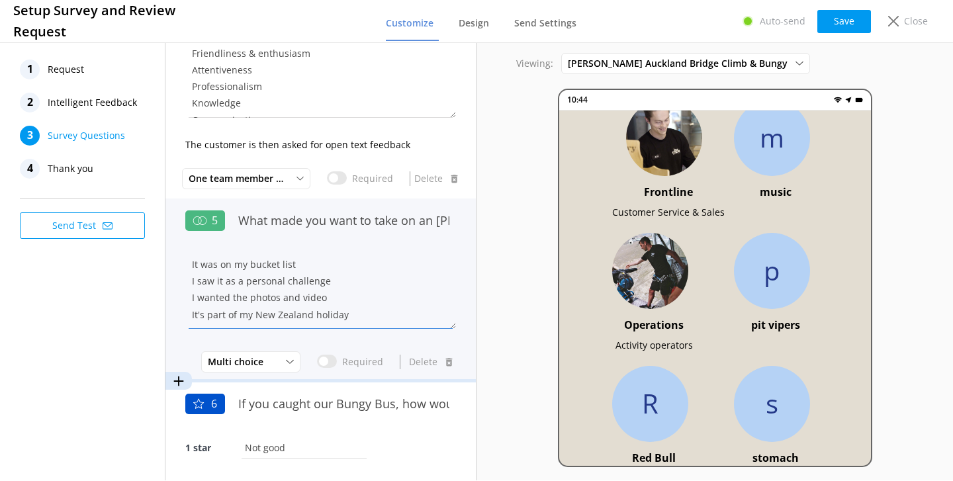
click at [342, 272] on textarea "It was on my bucket list I saw it as a personal challenge I wanted the photos a…" at bounding box center [320, 288] width 271 height 79
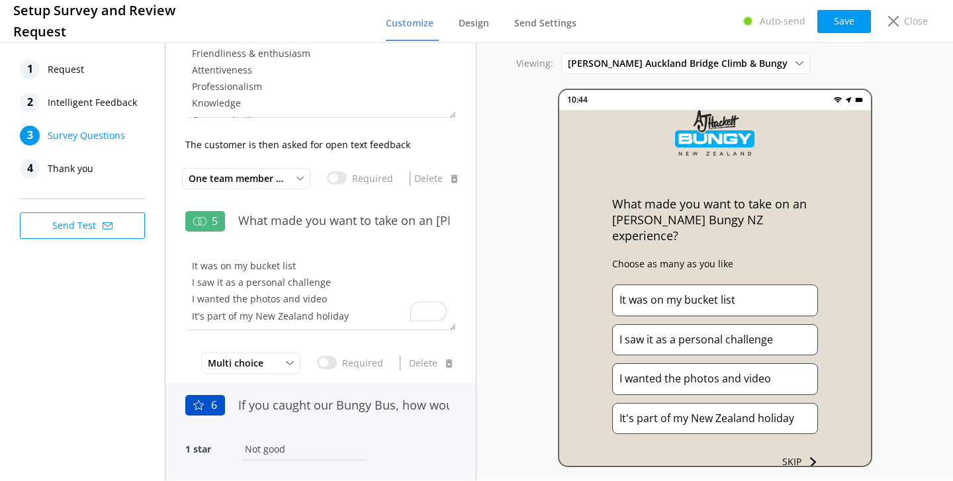
click at [343, 426] on div "If you caught our Bungy Bus, how would you rate your transport experience to an…" at bounding box center [344, 412] width 224 height 44
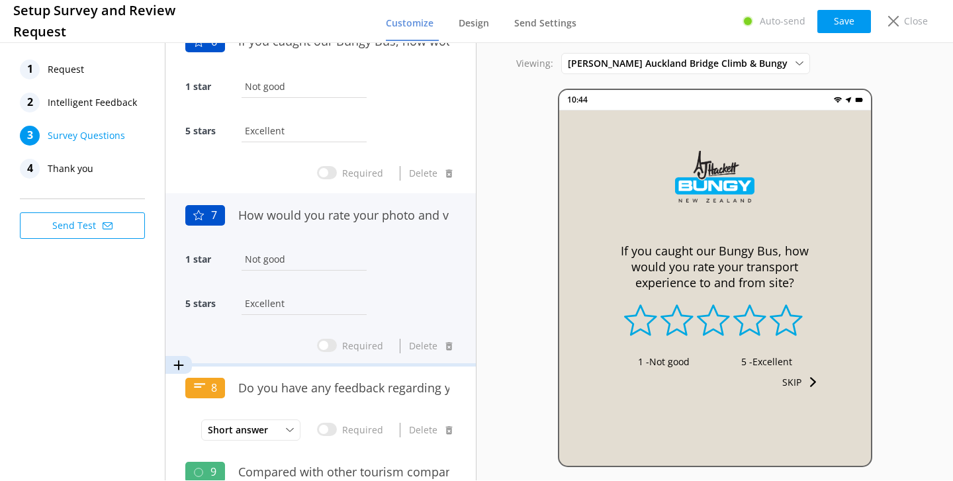
click at [364, 268] on div "1 star Not good" at bounding box center [320, 266] width 271 height 44
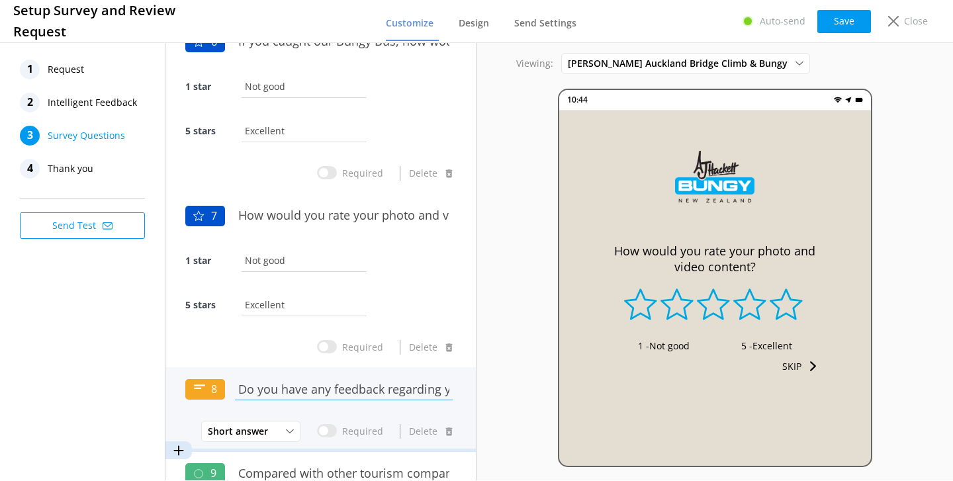
click at [370, 398] on input "Do you have any feedback regarding your photo and video content?" at bounding box center [344, 389] width 224 height 30
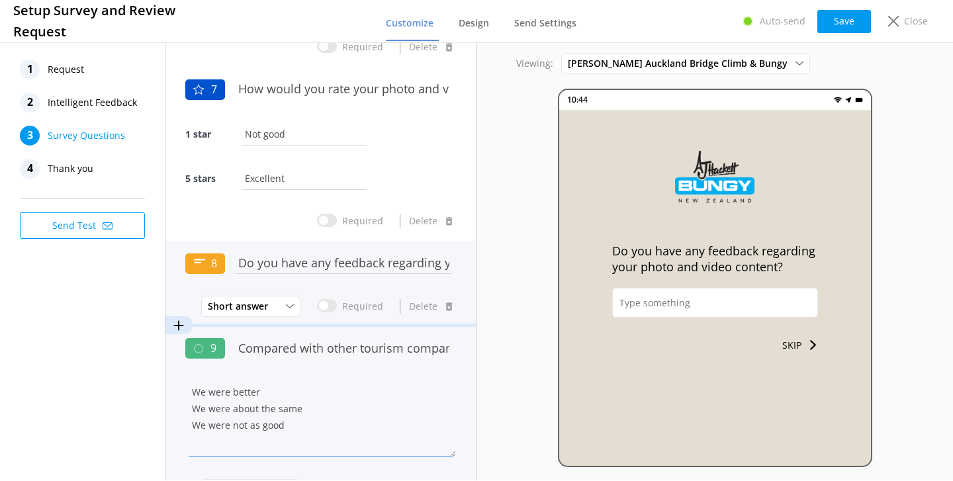
click at [370, 398] on textarea "We were better We were about the same We were not as good" at bounding box center [320, 416] width 271 height 79
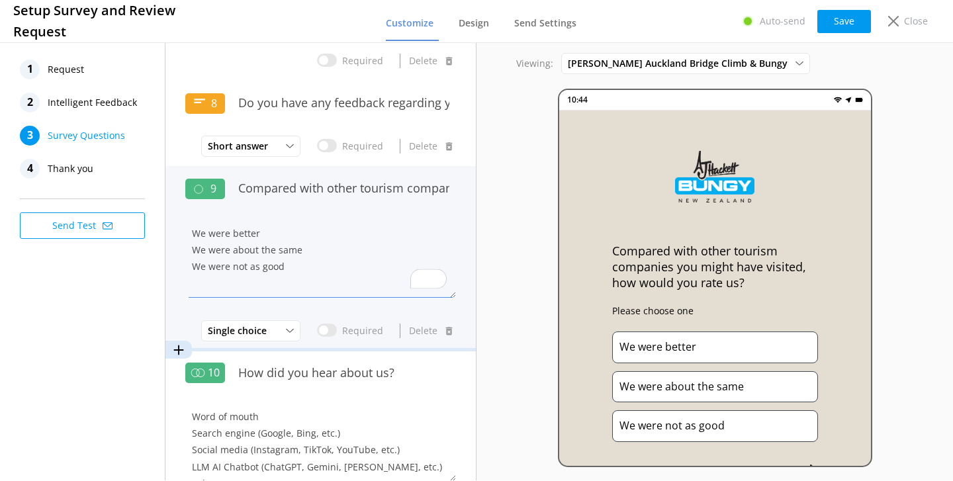
click at [343, 263] on textarea "We were better We were about the same We were not as good" at bounding box center [320, 257] width 271 height 79
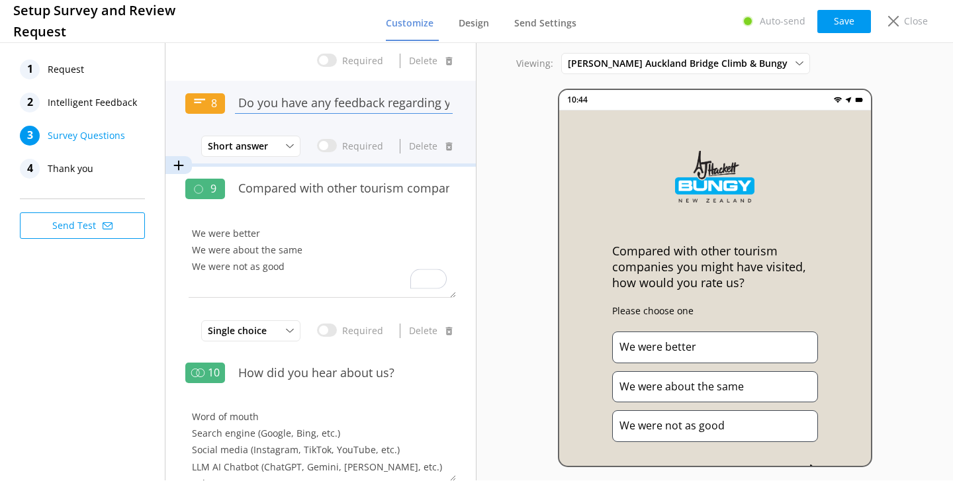
click at [336, 112] on input "Do you have any feedback regarding your photo and video content?" at bounding box center [344, 102] width 224 height 30
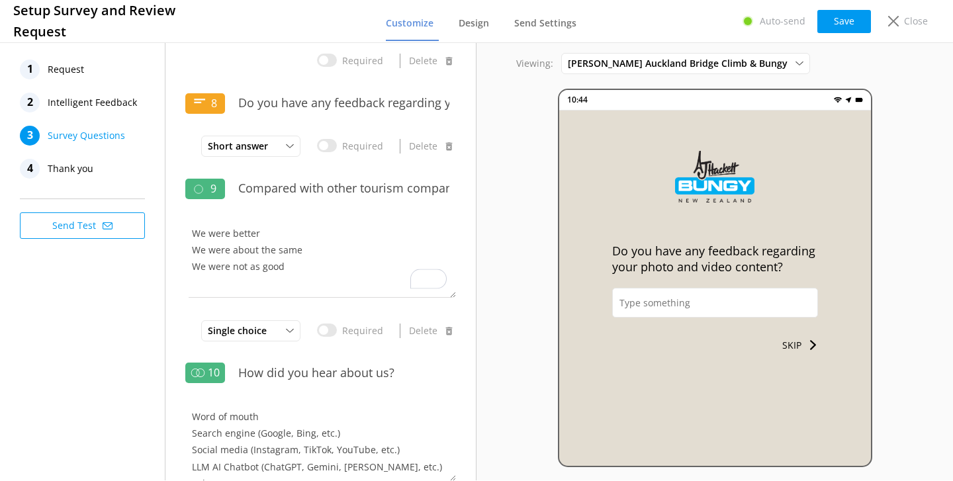
click at [78, 164] on span "Thank you" at bounding box center [71, 169] width 46 height 20
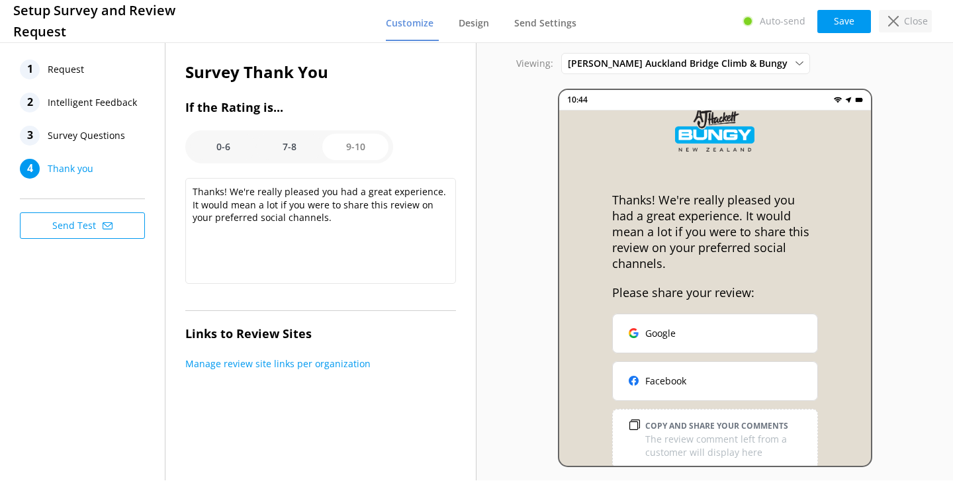
click at [898, 16] on use at bounding box center [893, 21] width 11 height 11
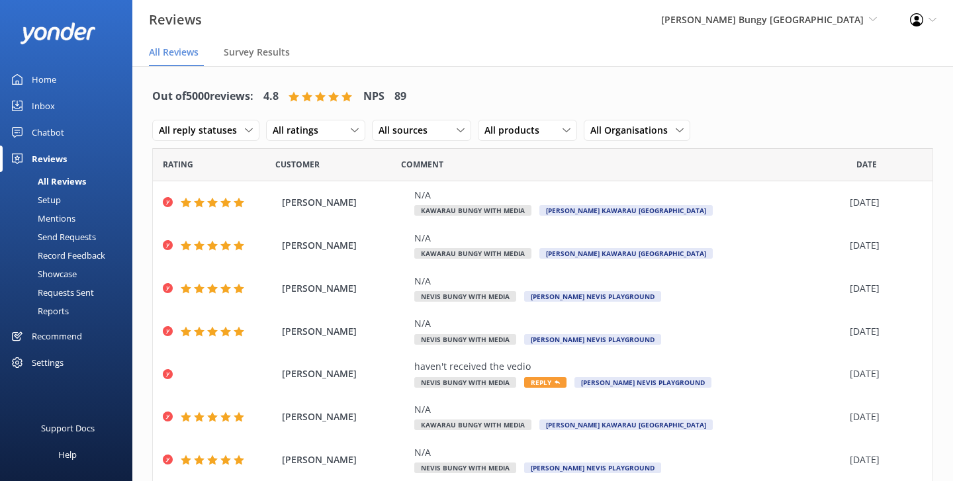
click at [534, 51] on nav "All Reviews Survey Results" at bounding box center [542, 53] width 820 height 26
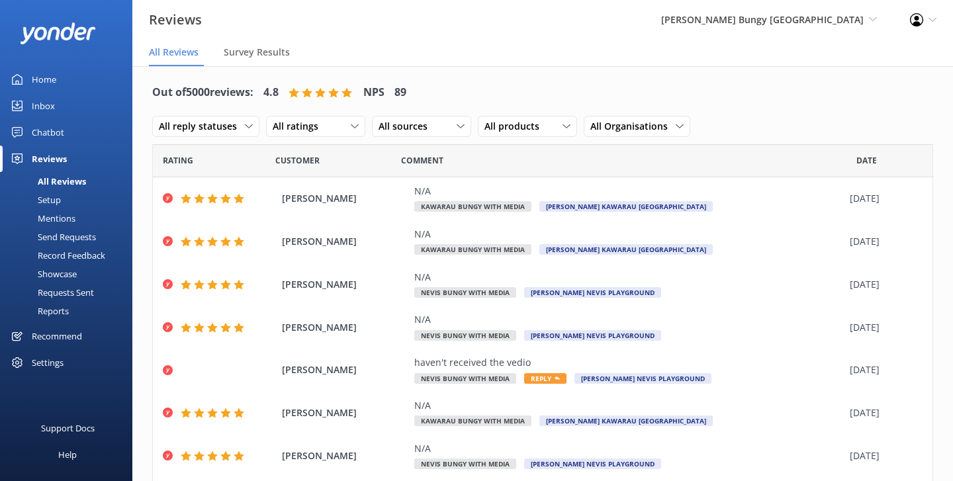
click at [49, 205] on div "Setup" at bounding box center [34, 200] width 53 height 19
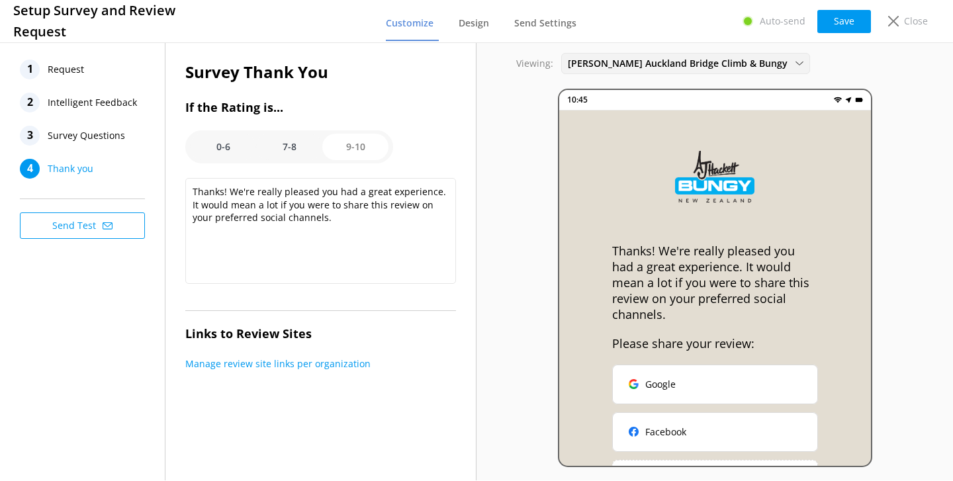
click at [656, 64] on span "[PERSON_NAME] Auckland Bridge Climb & Bungy" at bounding box center [682, 63] width 228 height 15
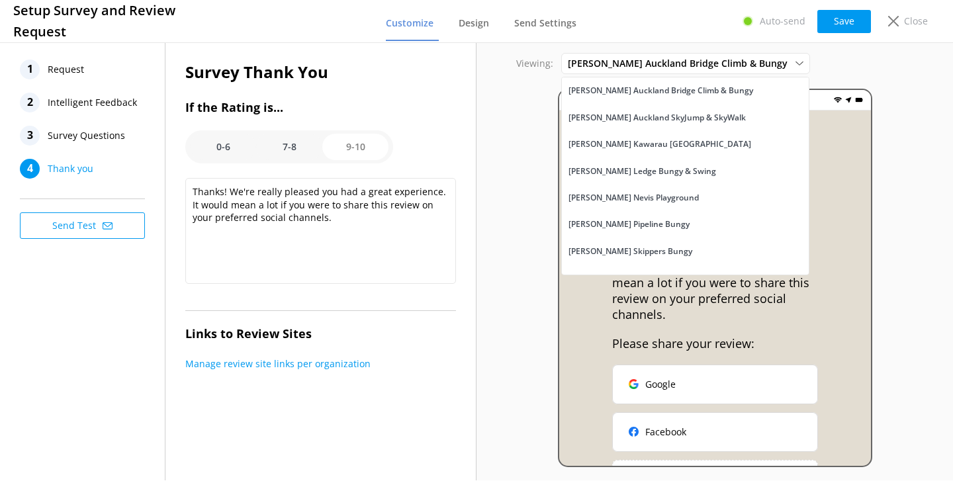
click at [797, 264] on p "Thanks! We're really pleased you had a great experience. It would mean a lot if…" at bounding box center [715, 282] width 206 height 79
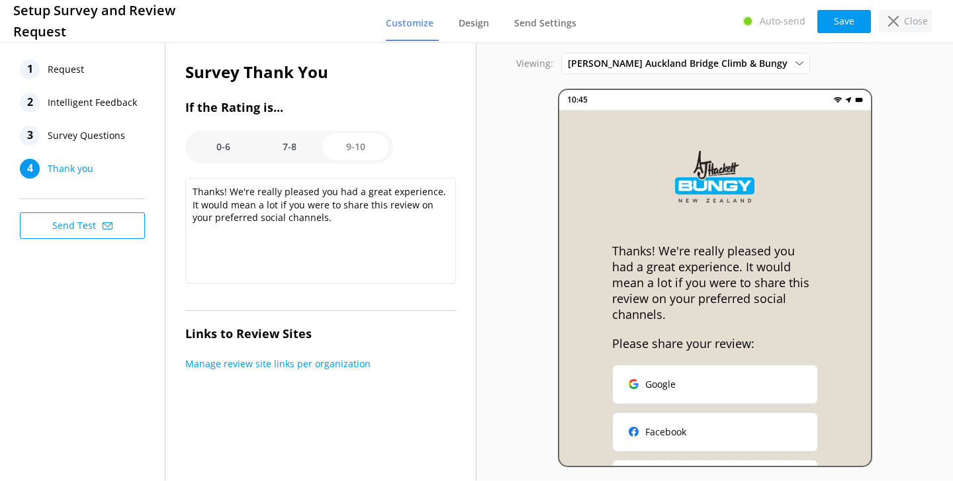
click at [899, 21] on div "Close" at bounding box center [905, 21] width 53 height 22
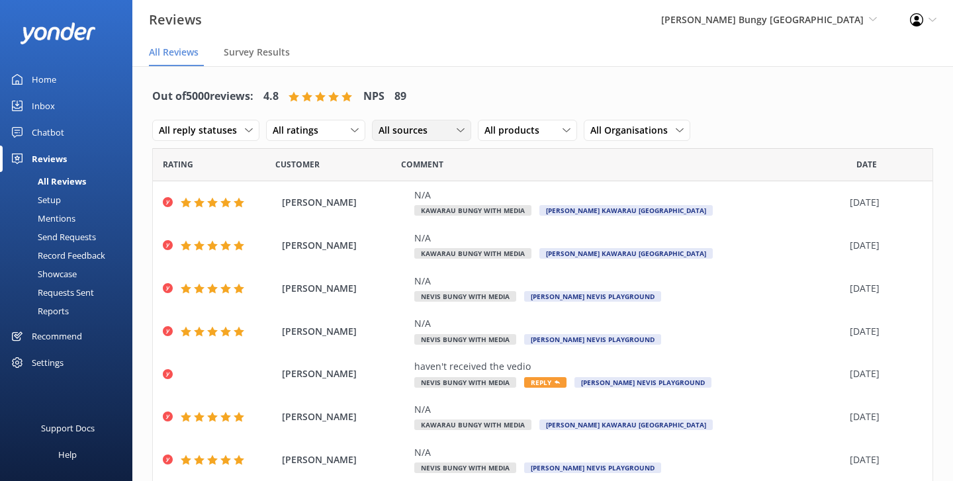
click at [434, 124] on div "All sources" at bounding box center [421, 130] width 93 height 15
click at [610, 126] on span "All Organisations" at bounding box center [632, 130] width 85 height 15
click at [454, 134] on div "All sources" at bounding box center [421, 130] width 93 height 15
click at [425, 233] on div "Google reviews" at bounding box center [429, 238] width 77 height 13
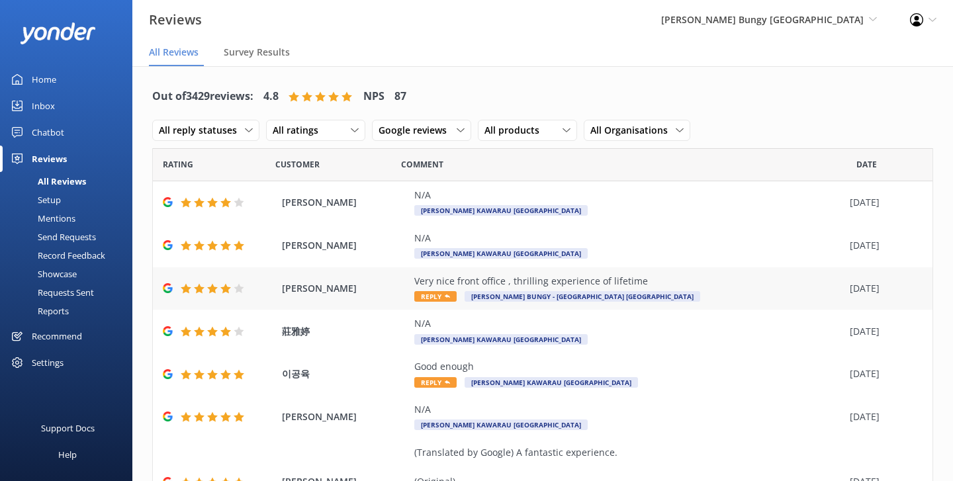
click at [380, 274] on div "[PERSON_NAME] Very nice front office , thrilling experience of lifetime Reply […" at bounding box center [542, 288] width 779 height 43
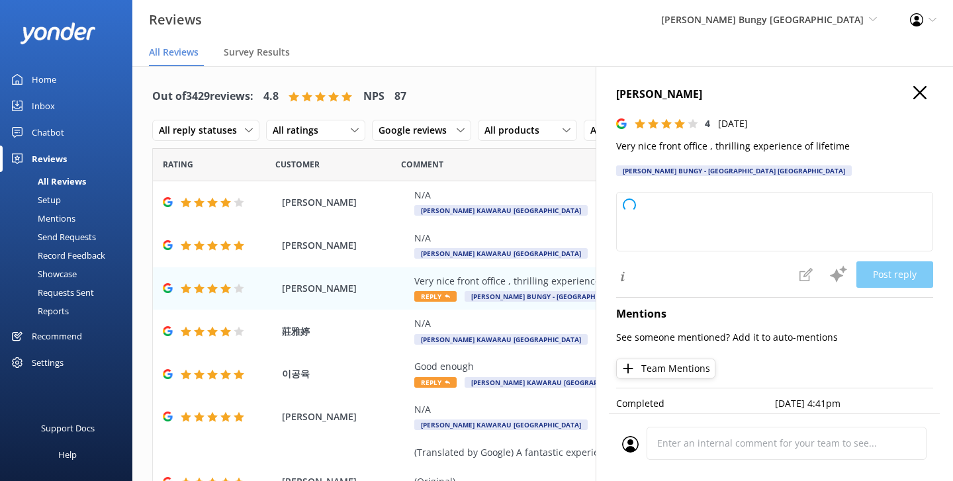
type textarea "Thank you so much for your kind words and positive feedback! We're delighted yo…"
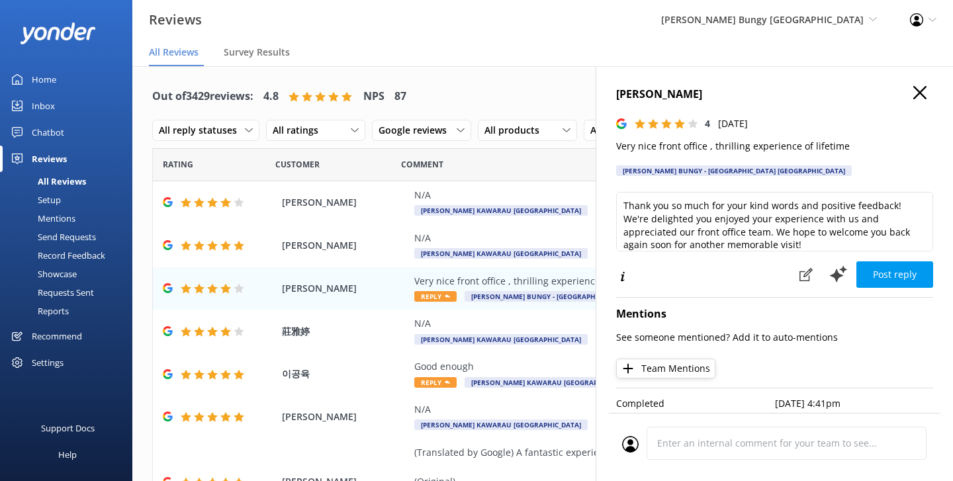
click at [742, 87] on h4 "[PERSON_NAME]" at bounding box center [774, 94] width 317 height 17
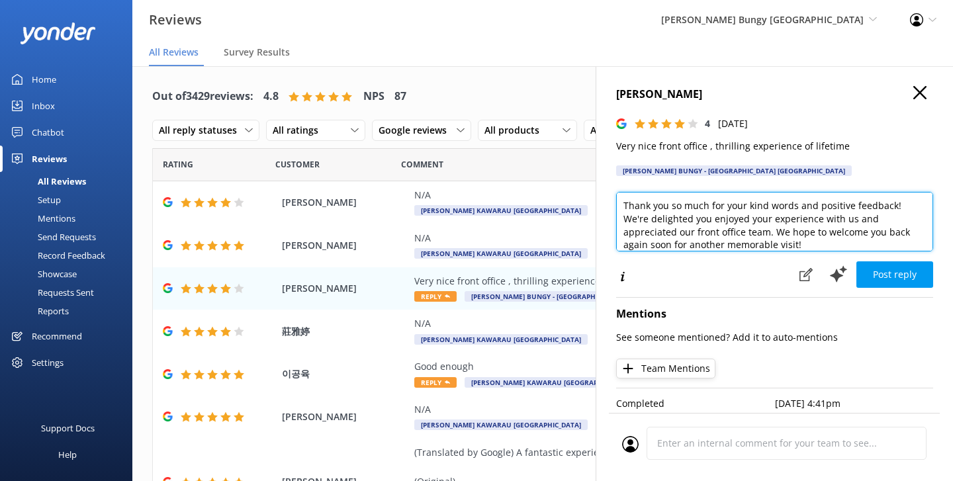
click at [699, 226] on textarea "Thank you so much for your kind words and positive feedback! We're delighted yo…" at bounding box center [774, 222] width 317 height 60
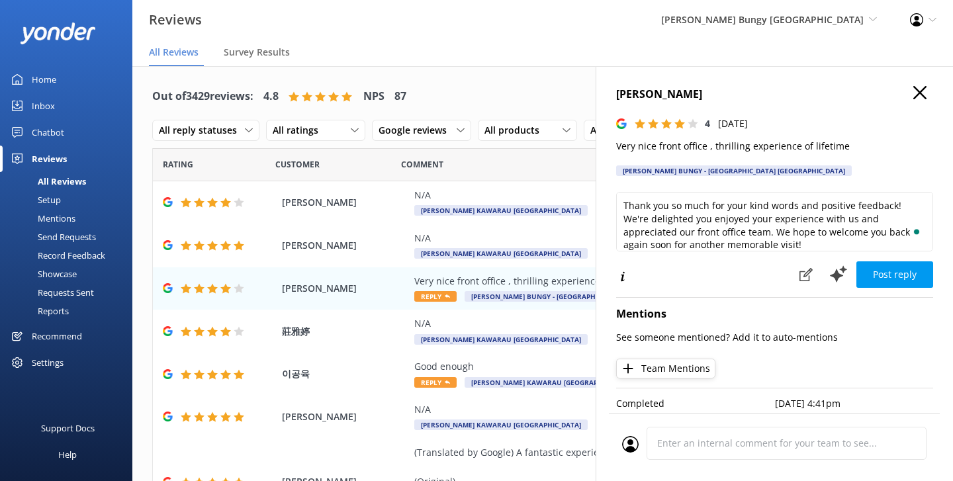
click at [918, 99] on button "button" at bounding box center [919, 93] width 13 height 15
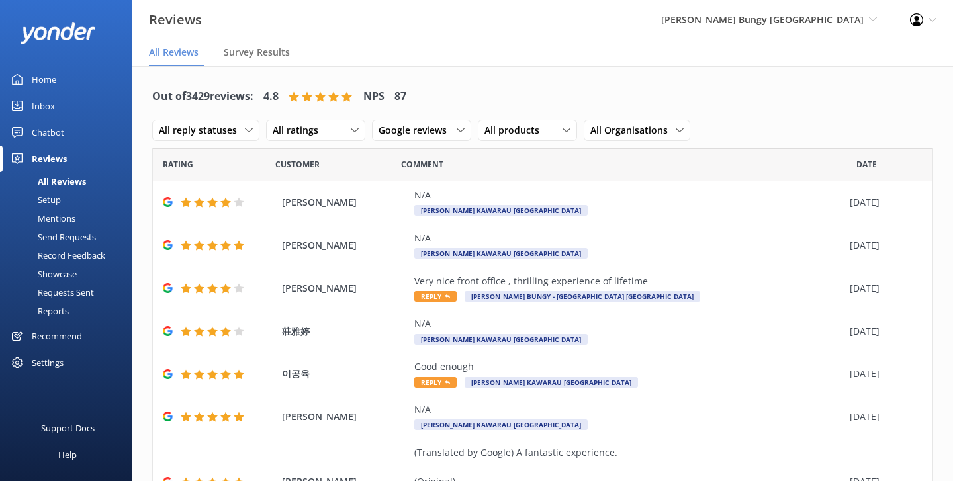
click at [79, 218] on link "Mentions" at bounding box center [70, 218] width 124 height 19
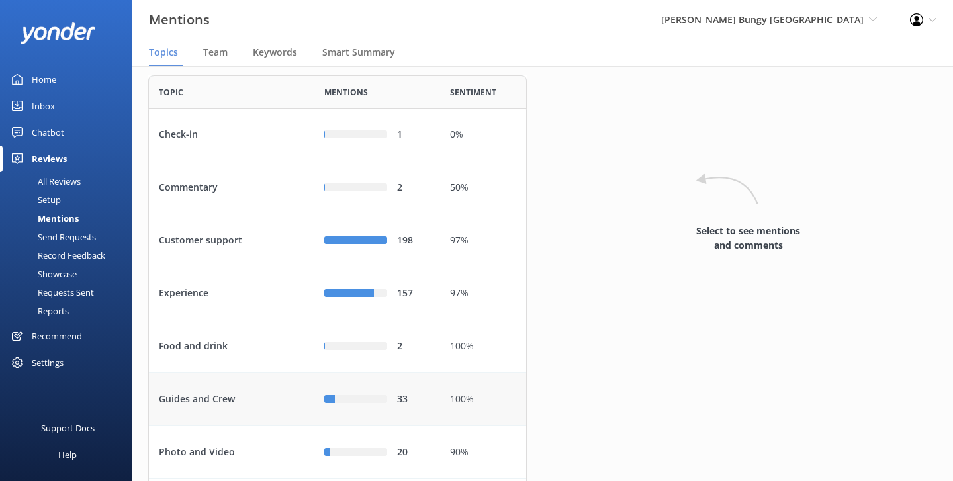
scroll to position [44, 0]
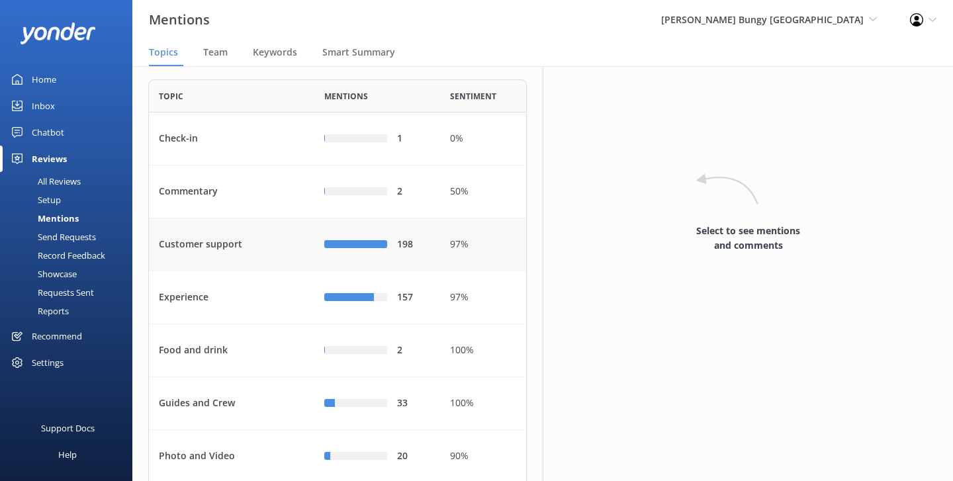
click at [288, 271] on div "Customer support" at bounding box center [231, 244] width 165 height 53
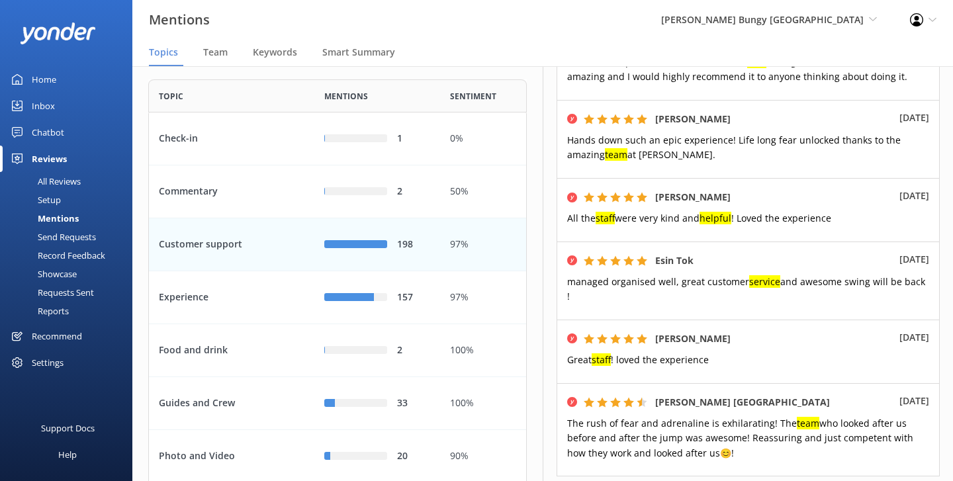
scroll to position [584, 0]
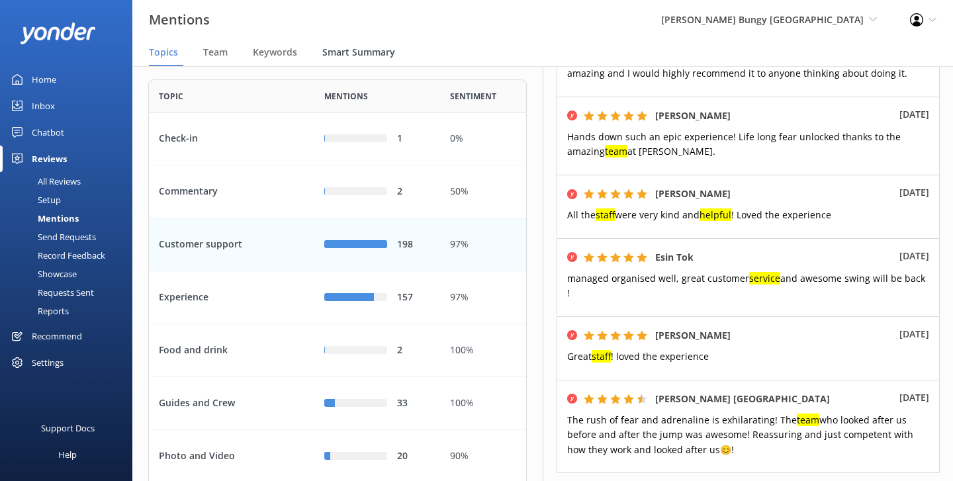
click at [360, 45] on div "Smart Summary" at bounding box center [361, 53] width 78 height 26
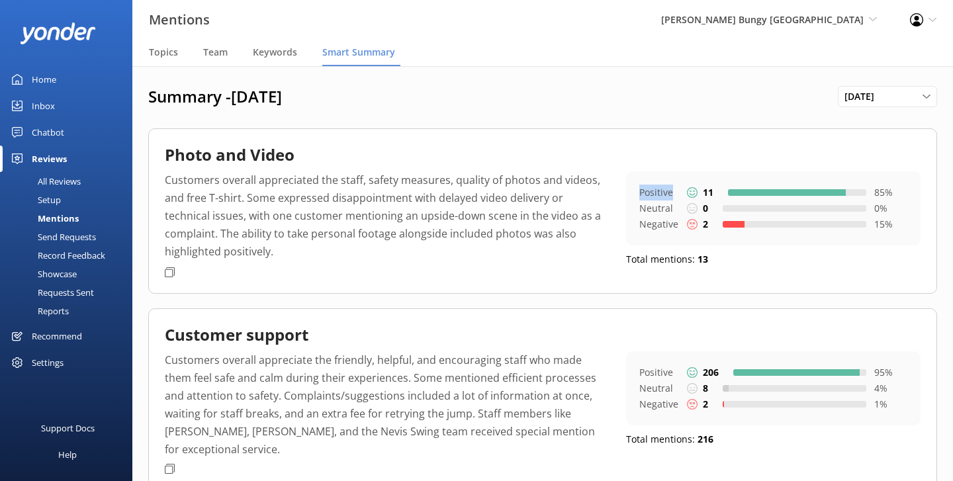
drag, startPoint x: 641, startPoint y: 197, endPoint x: 674, endPoint y: 197, distance: 33.1
click at [674, 197] on p "Positive" at bounding box center [659, 193] width 40 height 16
drag, startPoint x: 644, startPoint y: 224, endPoint x: 676, endPoint y: 225, distance: 32.4
click at [676, 225] on p "Negative" at bounding box center [659, 224] width 40 height 16
click at [646, 228] on p "Negative" at bounding box center [659, 224] width 40 height 16
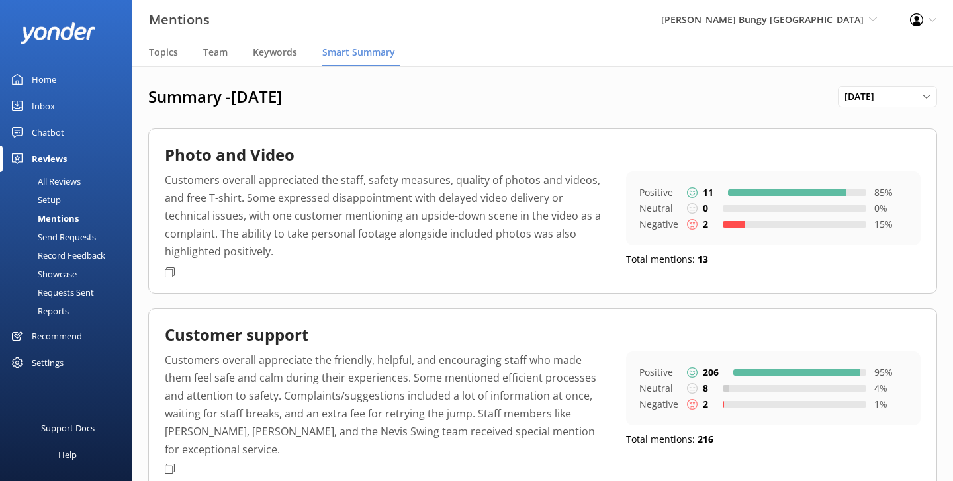
click at [222, 43] on div "Team" at bounding box center [218, 53] width 30 height 26
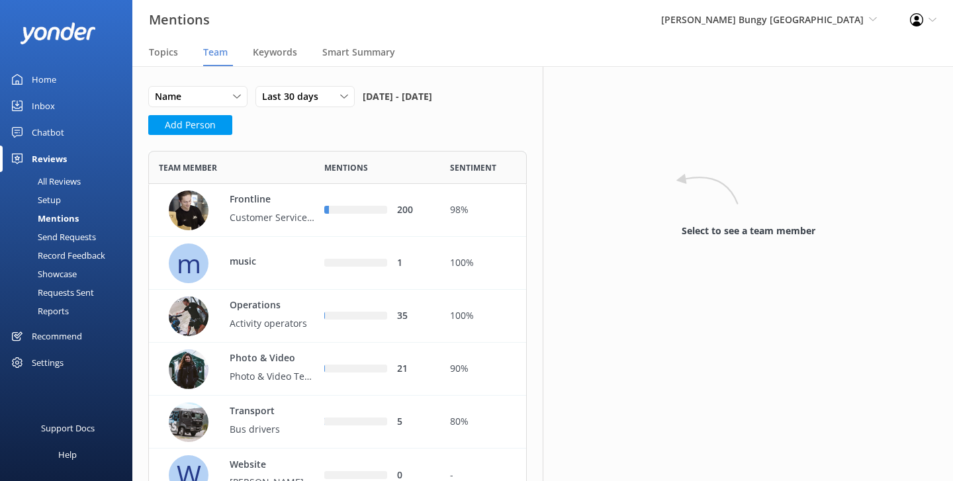
scroll to position [351, 378]
click at [268, 225] on p "Customer Service & Sales" at bounding box center [273, 217] width 86 height 15
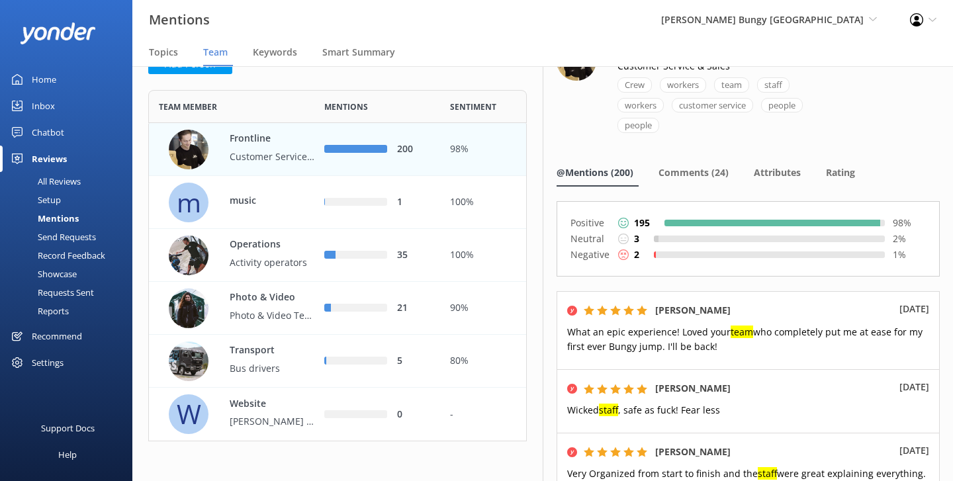
scroll to position [24, 0]
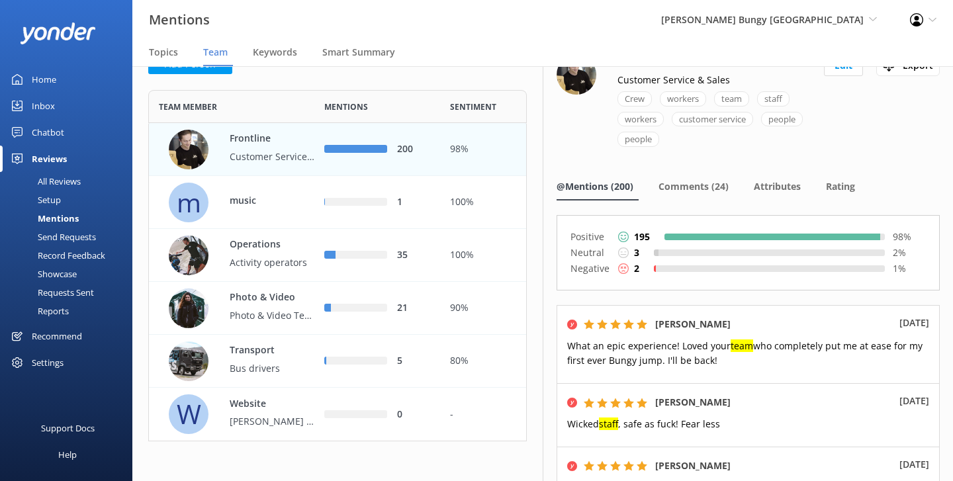
click at [95, 281] on link "Showcase" at bounding box center [70, 274] width 124 height 19
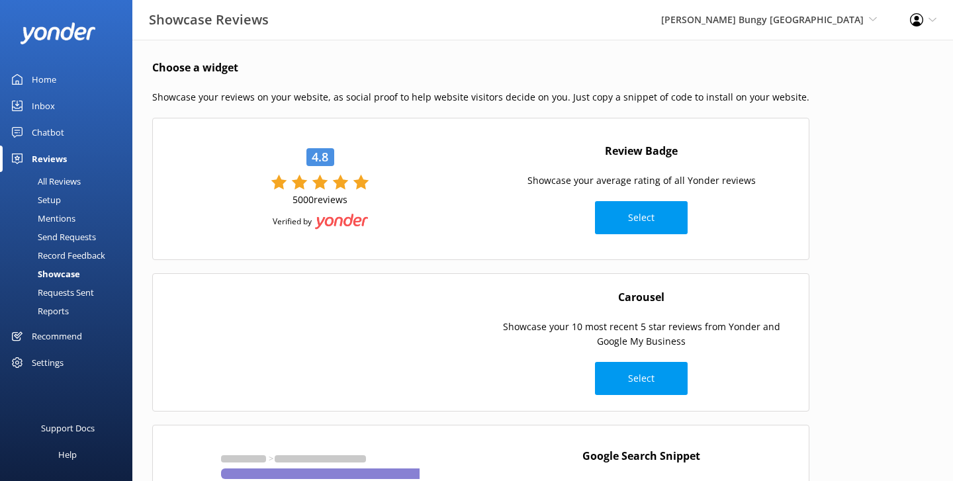
click at [402, 146] on div "4.8 5000 reviews Verified by" at bounding box center [320, 189] width 232 height 114
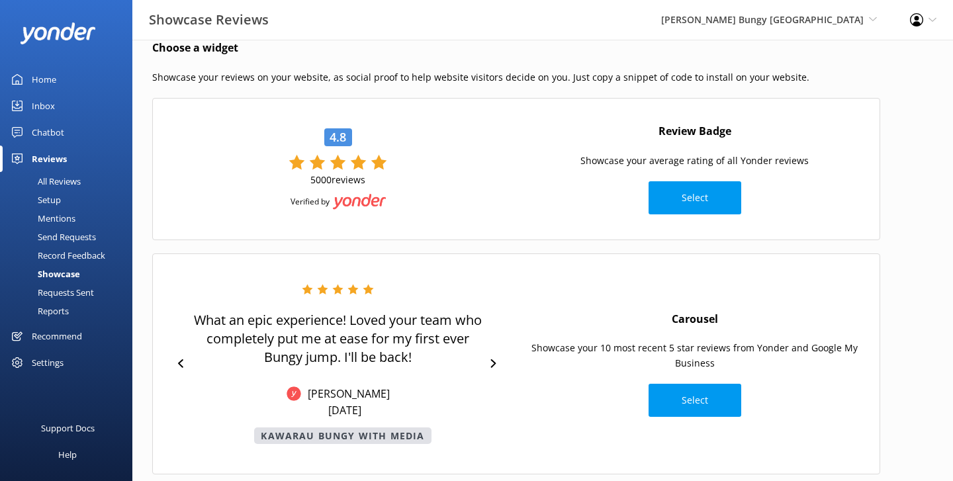
scroll to position [24, 0]
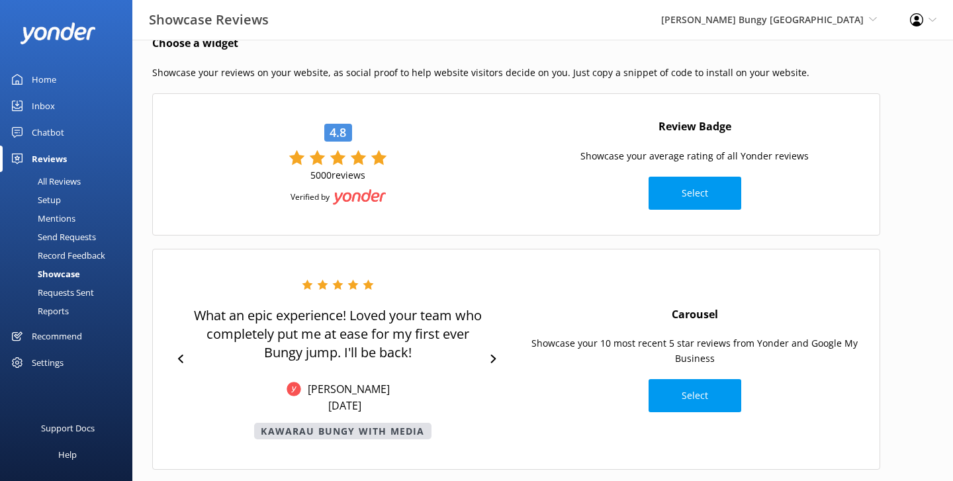
drag, startPoint x: 520, startPoint y: 147, endPoint x: 787, endPoint y: 151, distance: 267.4
click at [787, 148] on div "Review Badge Showcase your average rating of all Yonder reviews Select" at bounding box center [694, 164] width 357 height 105
click at [492, 354] on div at bounding box center [493, 359] width 19 height 20
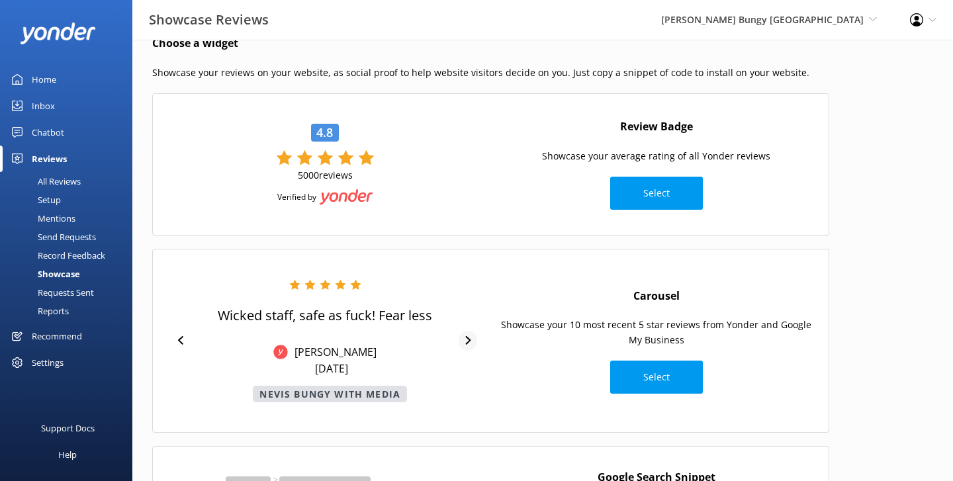
click at [466, 343] on icon at bounding box center [468, 340] width 9 height 9
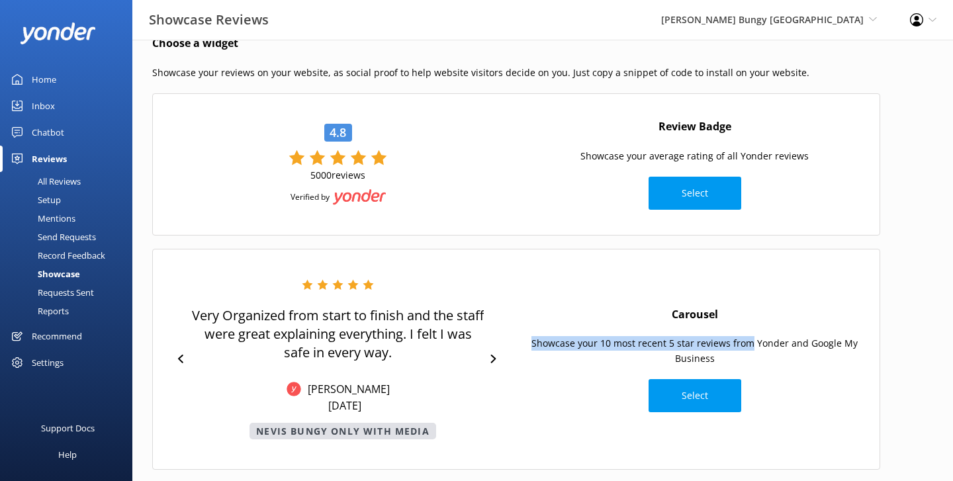
drag, startPoint x: 525, startPoint y: 342, endPoint x: 752, endPoint y: 343, distance: 227.6
click at [754, 343] on p "Showcase your 10 most recent 5 star reviews from Yonder and Google My Business" at bounding box center [694, 351] width 343 height 30
click at [775, 361] on p "Showcase your 10 most recent 5 star reviews from Yonder and Google My Business" at bounding box center [694, 351] width 343 height 30
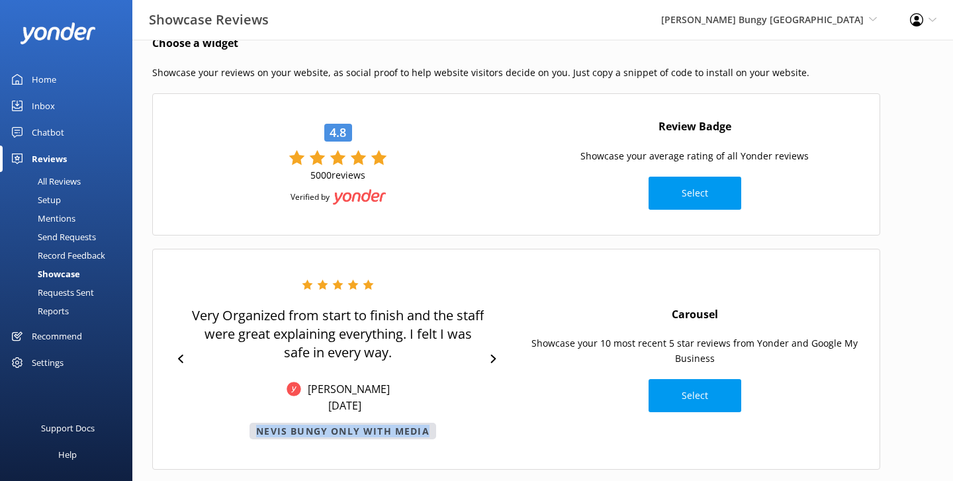
drag, startPoint x: 255, startPoint y: 430, endPoint x: 429, endPoint y: 425, distance: 174.1
click at [429, 425] on p "Nevis Bungy Only with Media" at bounding box center [342, 431] width 187 height 17
click at [548, 368] on div "Carousel Showcase your 10 most recent 5 star reviews from Yonder and Google My …" at bounding box center [694, 359] width 357 height 119
click at [69, 312] on link "Reports" at bounding box center [70, 311] width 124 height 19
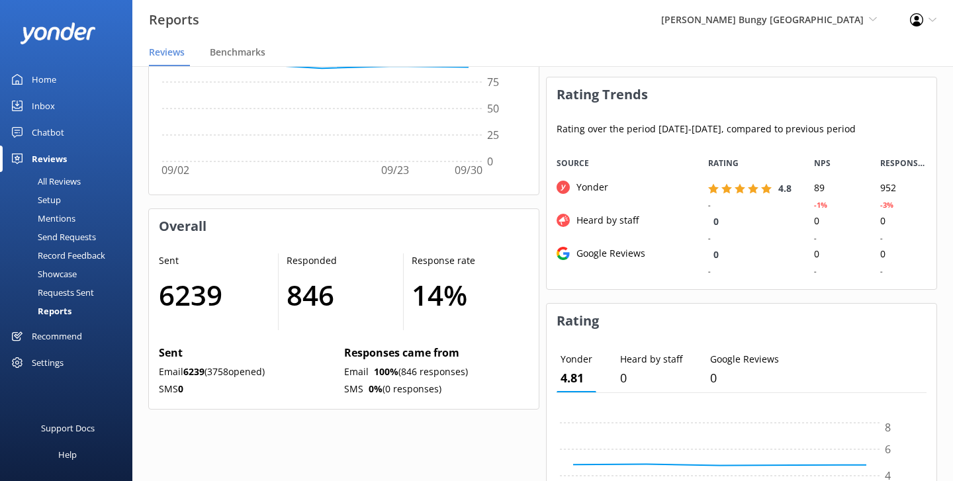
scroll to position [823, 0]
drag, startPoint x: 486, startPoint y: 297, endPoint x: 414, endPoint y: 292, distance: 72.3
click at [414, 292] on h1 "14 %" at bounding box center [464, 295] width 104 height 44
click at [470, 293] on h1 "14 %" at bounding box center [464, 295] width 104 height 44
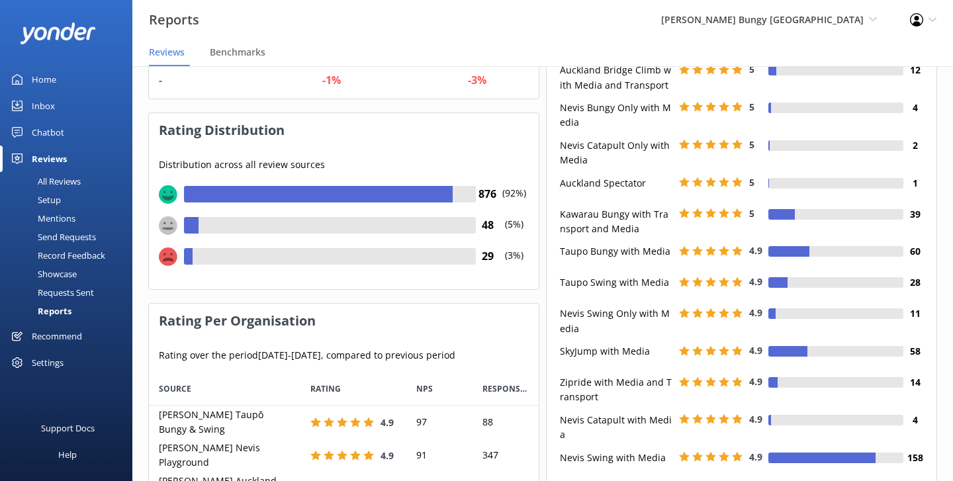
scroll to position [0, 0]
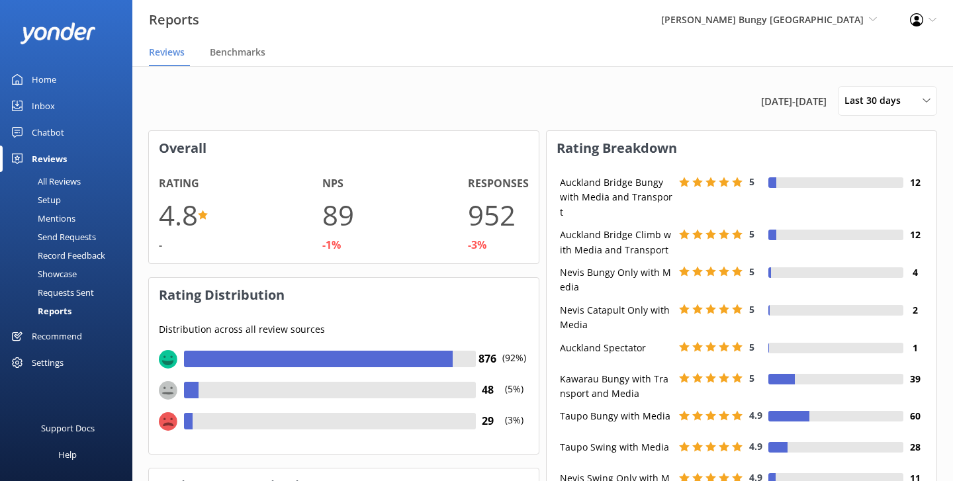
click at [407, 51] on nav "Reviews Benchmarks" at bounding box center [542, 53] width 820 height 26
